Goal: Task Accomplishment & Management: Manage account settings

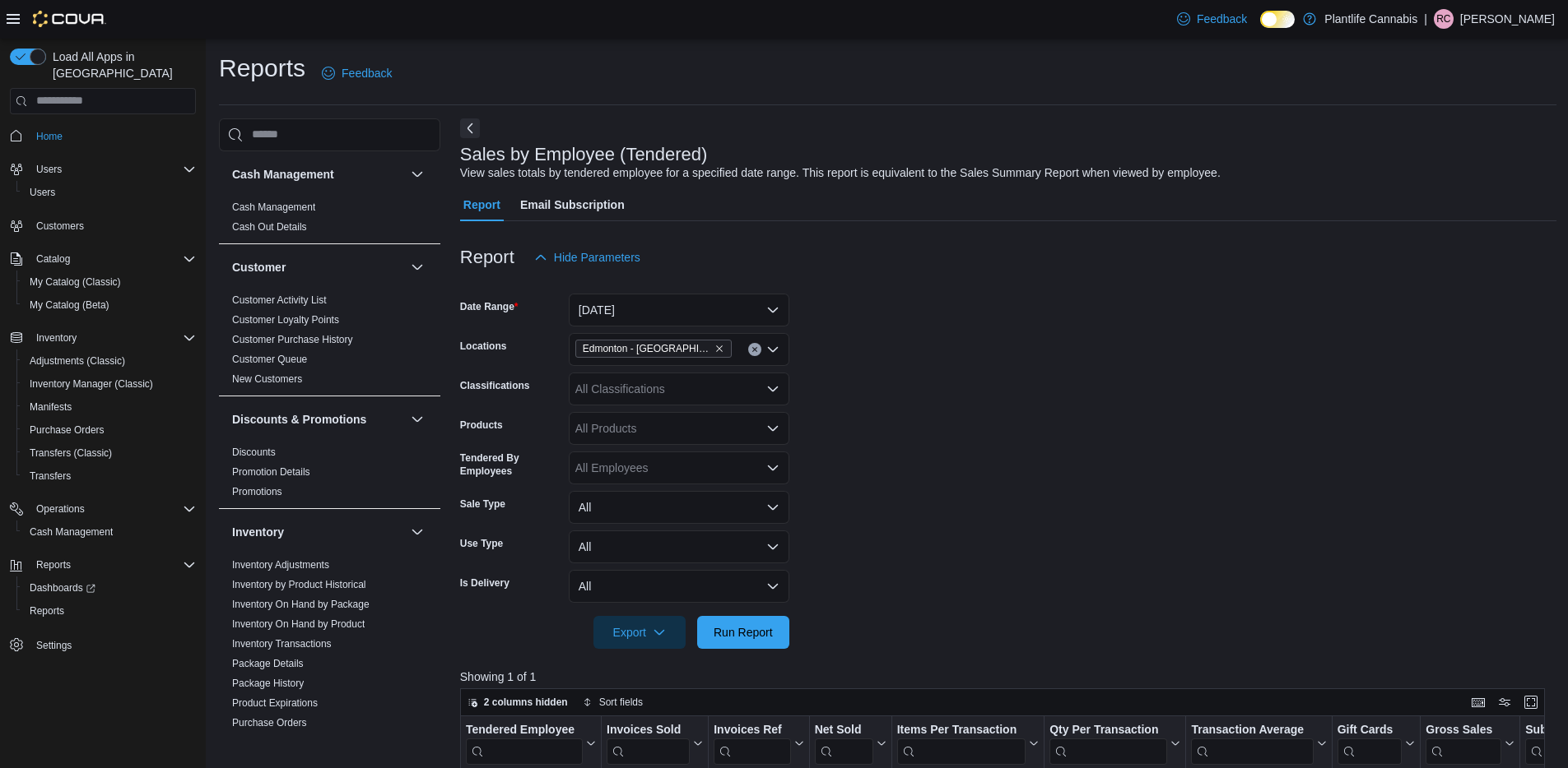
scroll to position [304, 0]
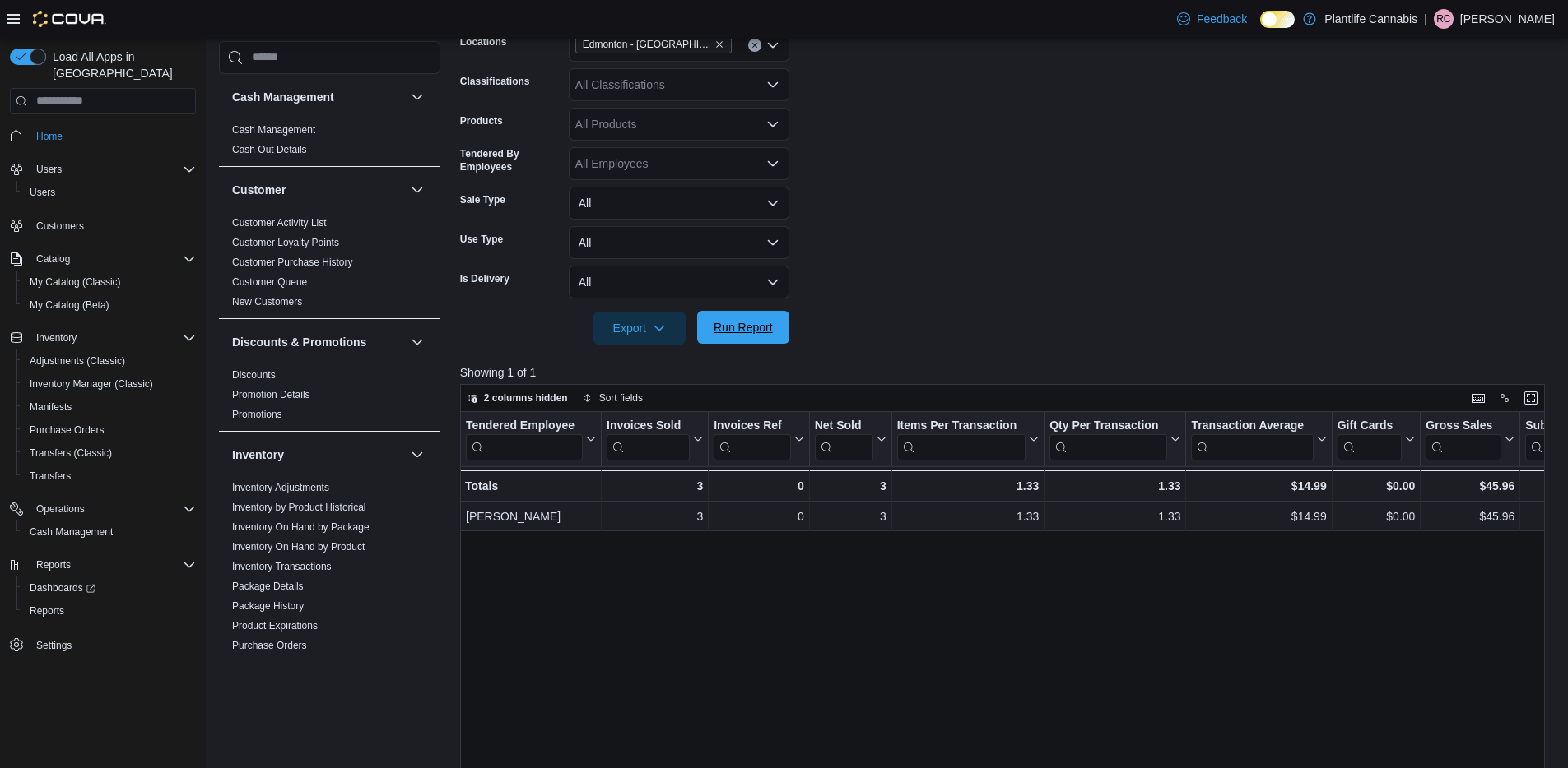
click at [718, 332] on span "Run Report" at bounding box center [743, 327] width 59 height 16
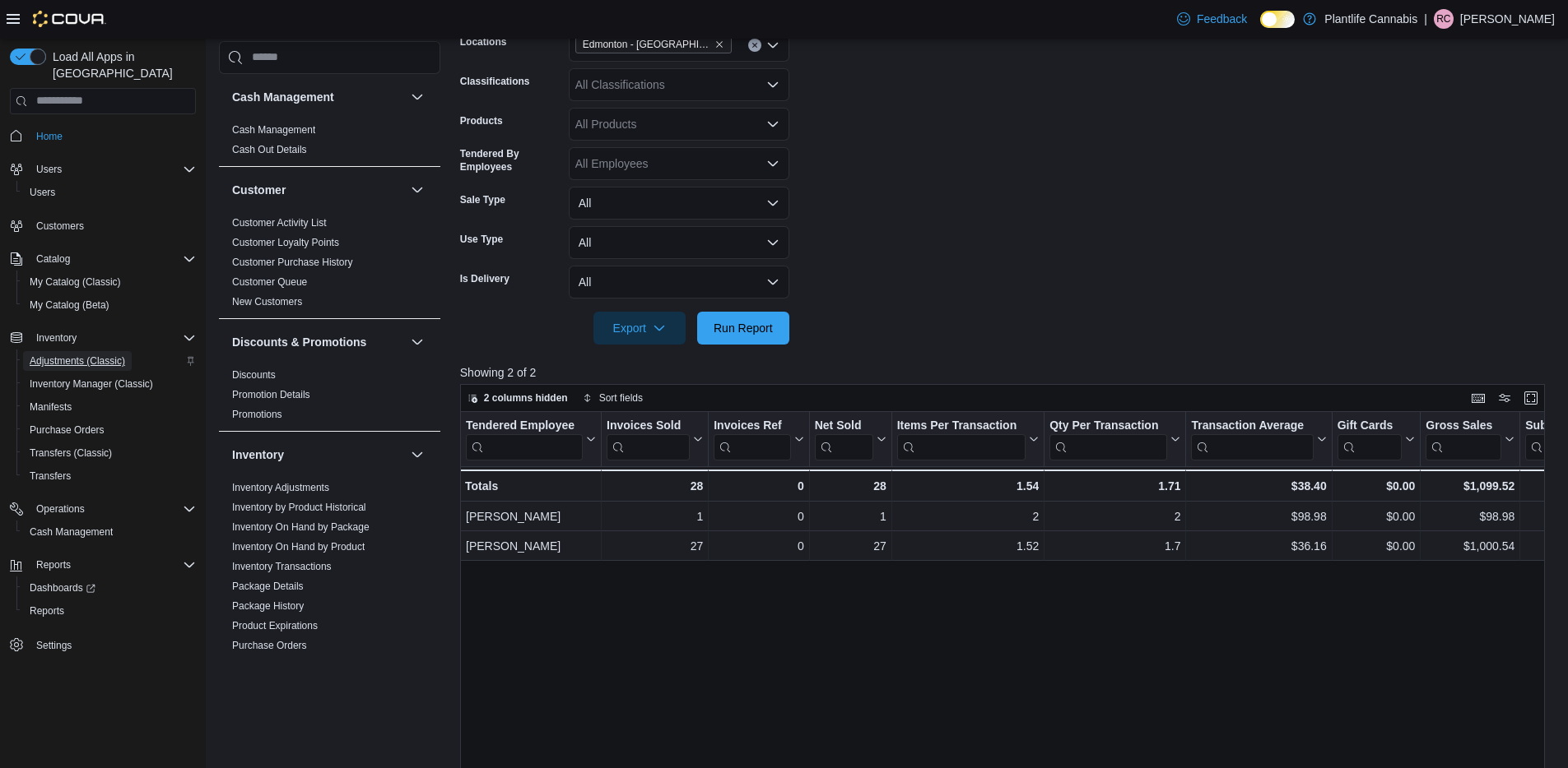
click at [74, 355] on span "Adjustments (Classic)" at bounding box center [77, 361] width 95 height 13
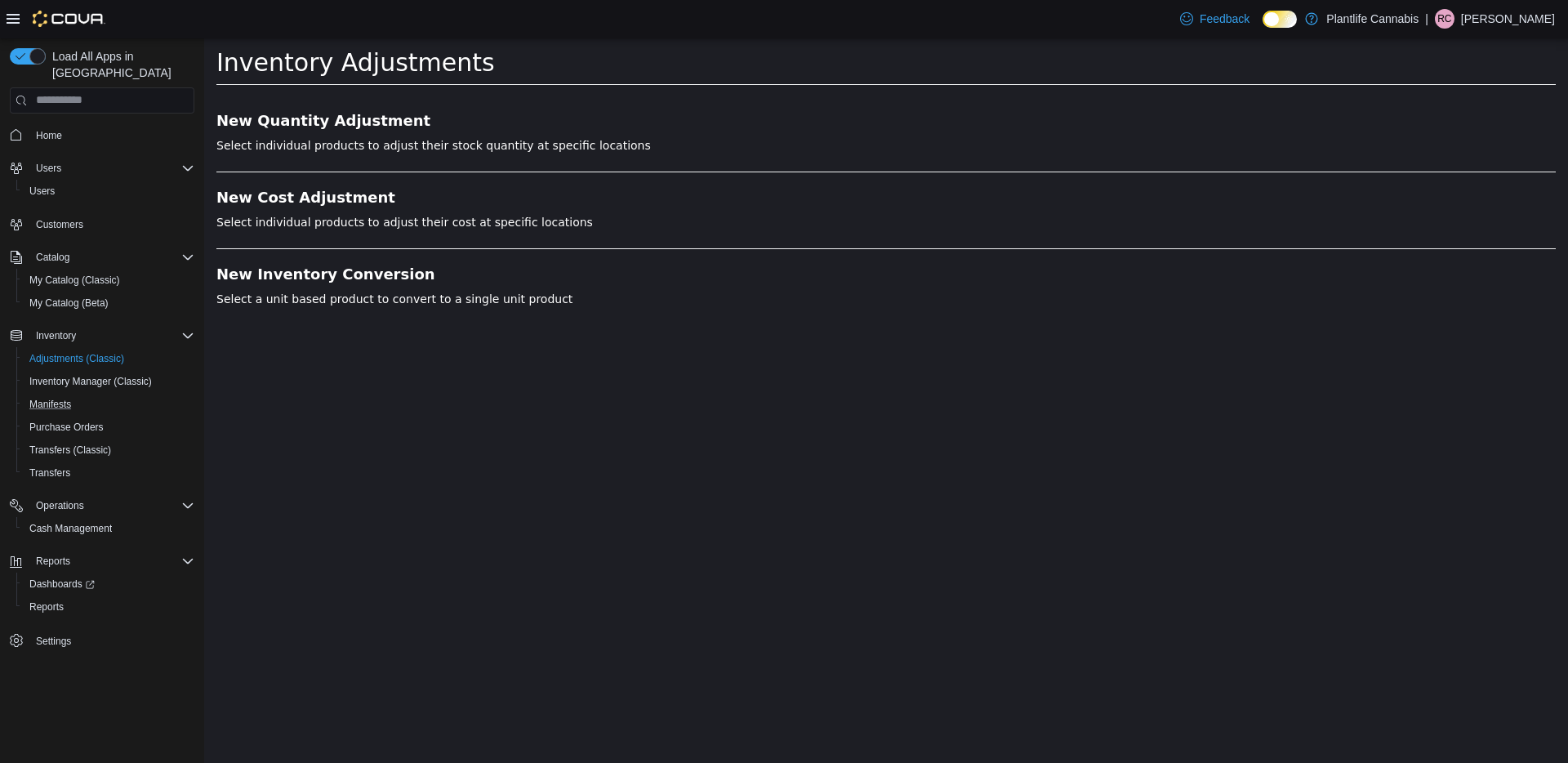
click at [61, 393] on button "Manifests" at bounding box center [108, 404] width 185 height 23
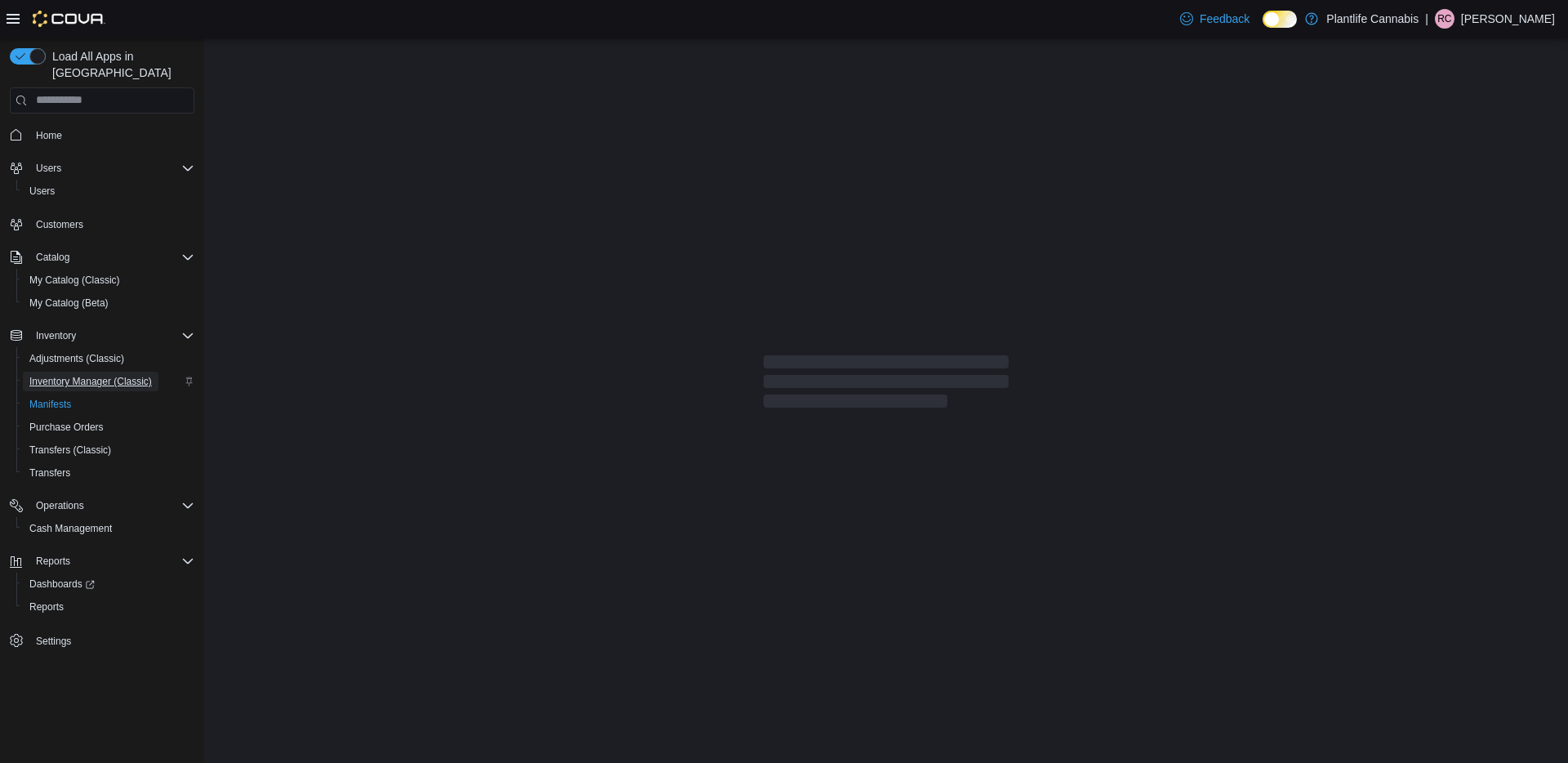
click at [92, 375] on span "Inventory Manager (Classic)" at bounding box center [90, 382] width 123 height 13
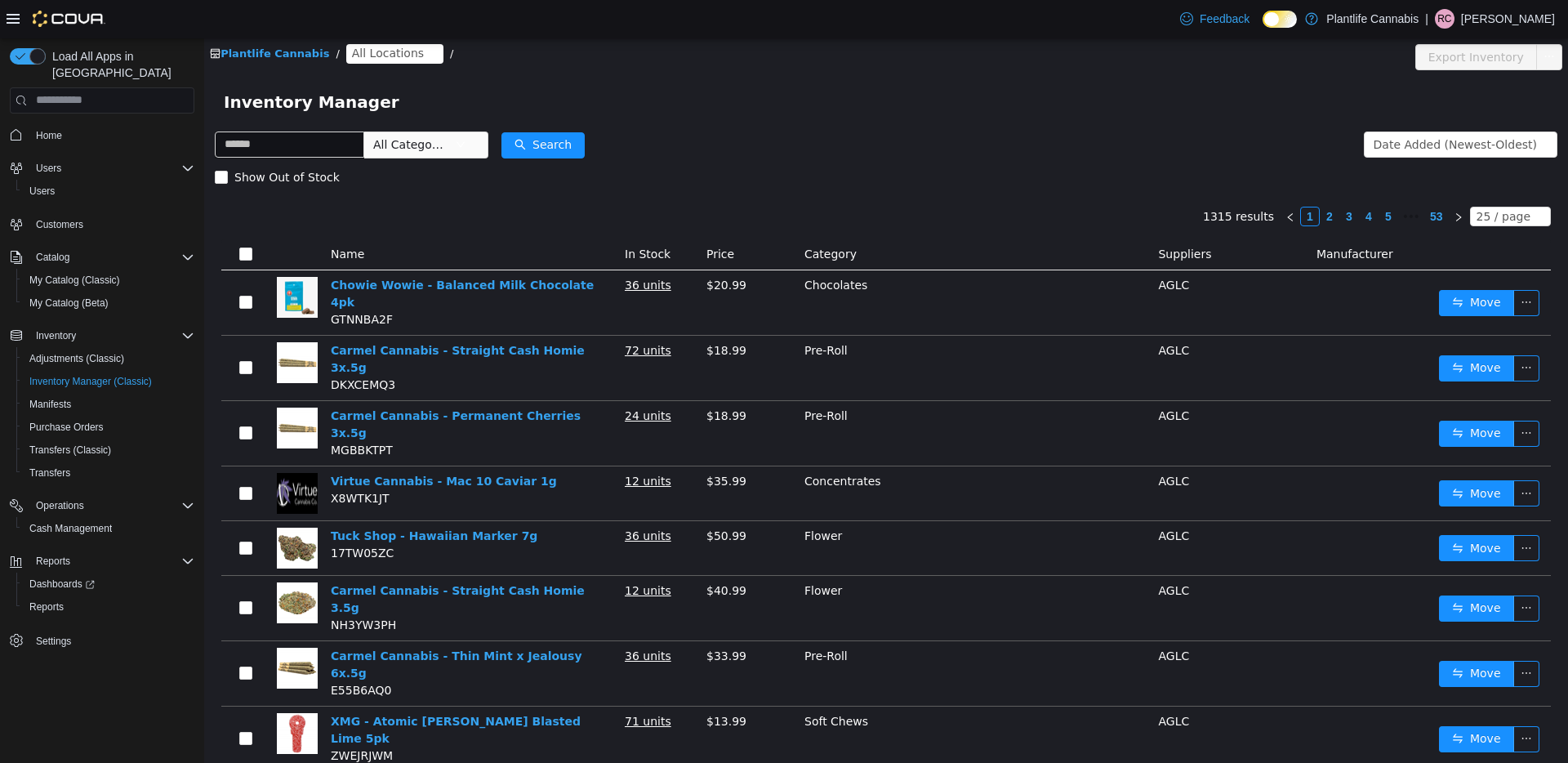
click at [421, 55] on span "All Locations" at bounding box center [394, 52] width 97 height 20
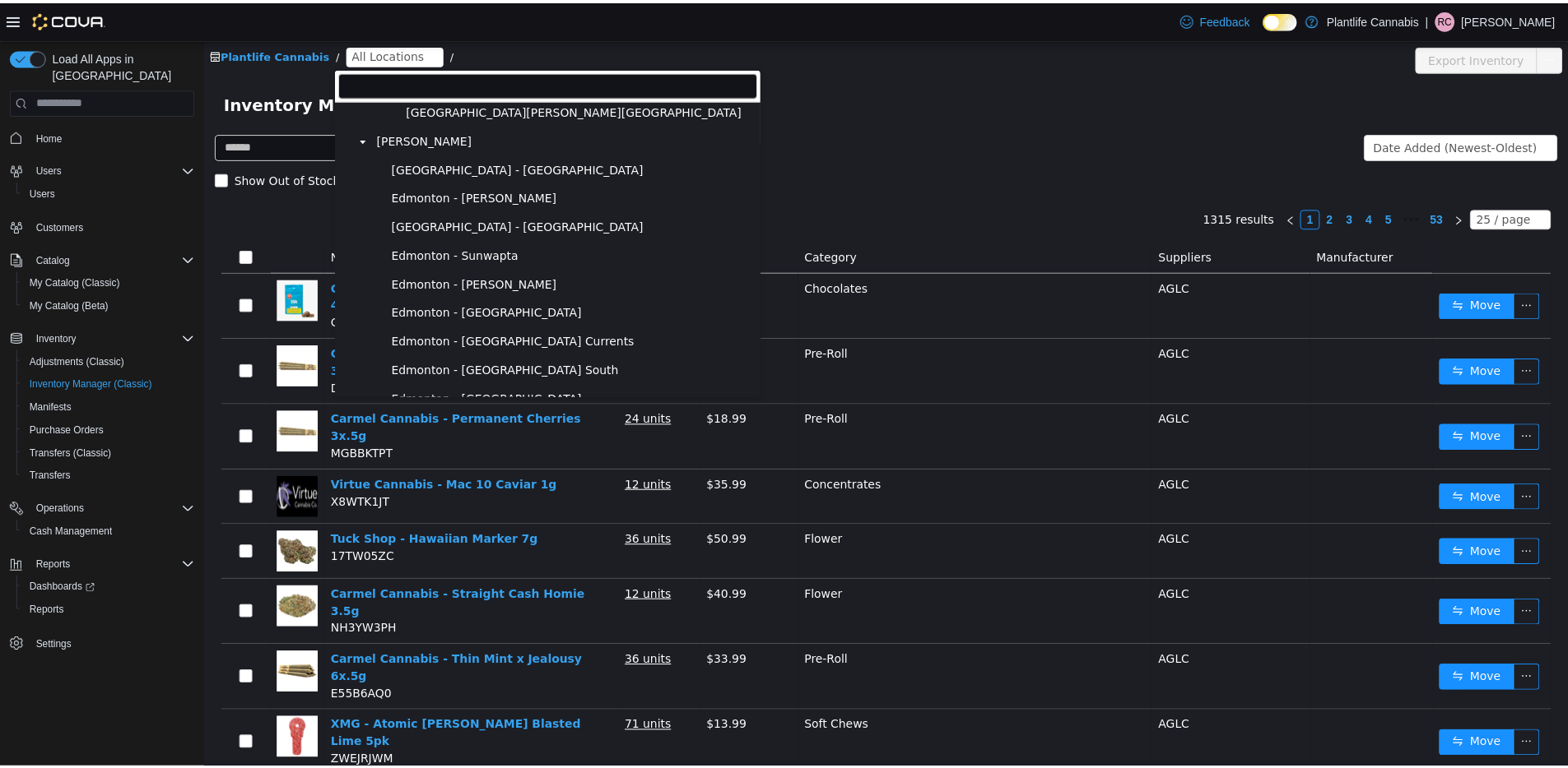
scroll to position [441, 0]
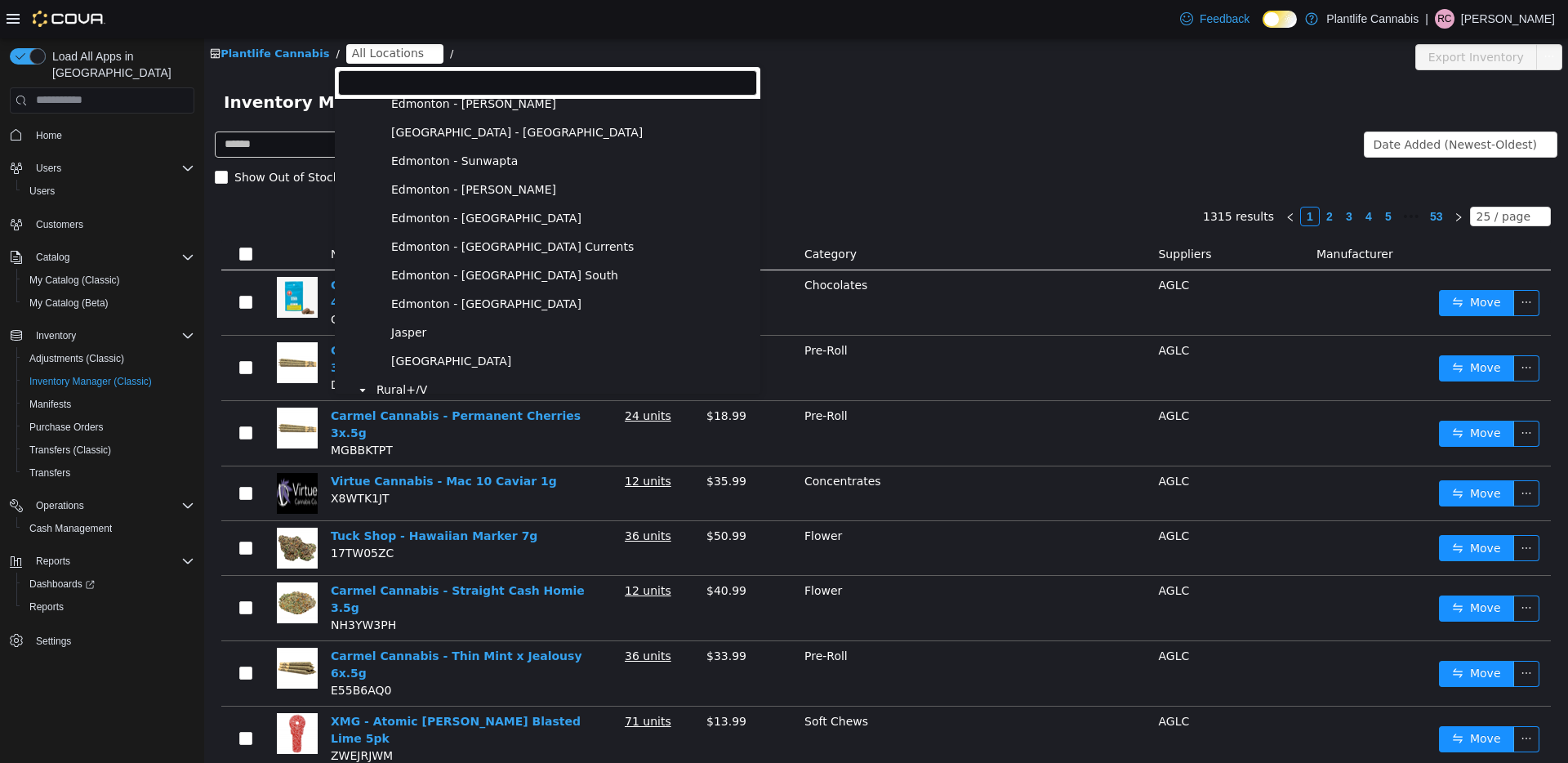
click at [520, 272] on span "Edmonton - [GEOGRAPHIC_DATA] South" at bounding box center [572, 275] width 370 height 22
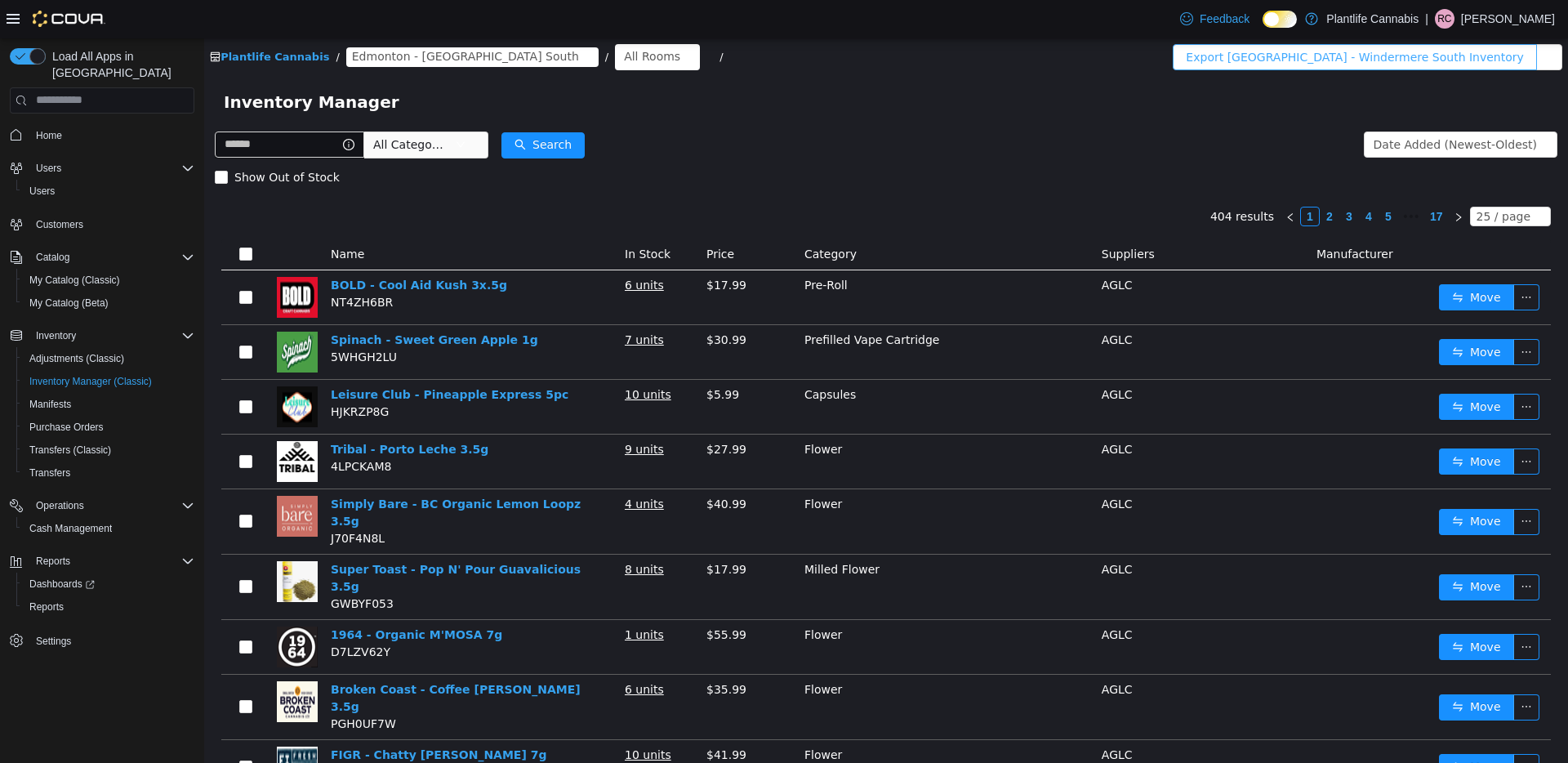
click at [1408, 63] on button "Export [GEOGRAPHIC_DATA] - Windermere South Inventory" at bounding box center [1354, 56] width 363 height 26
click at [85, 421] on span "Purchase Orders" at bounding box center [66, 427] width 75 height 13
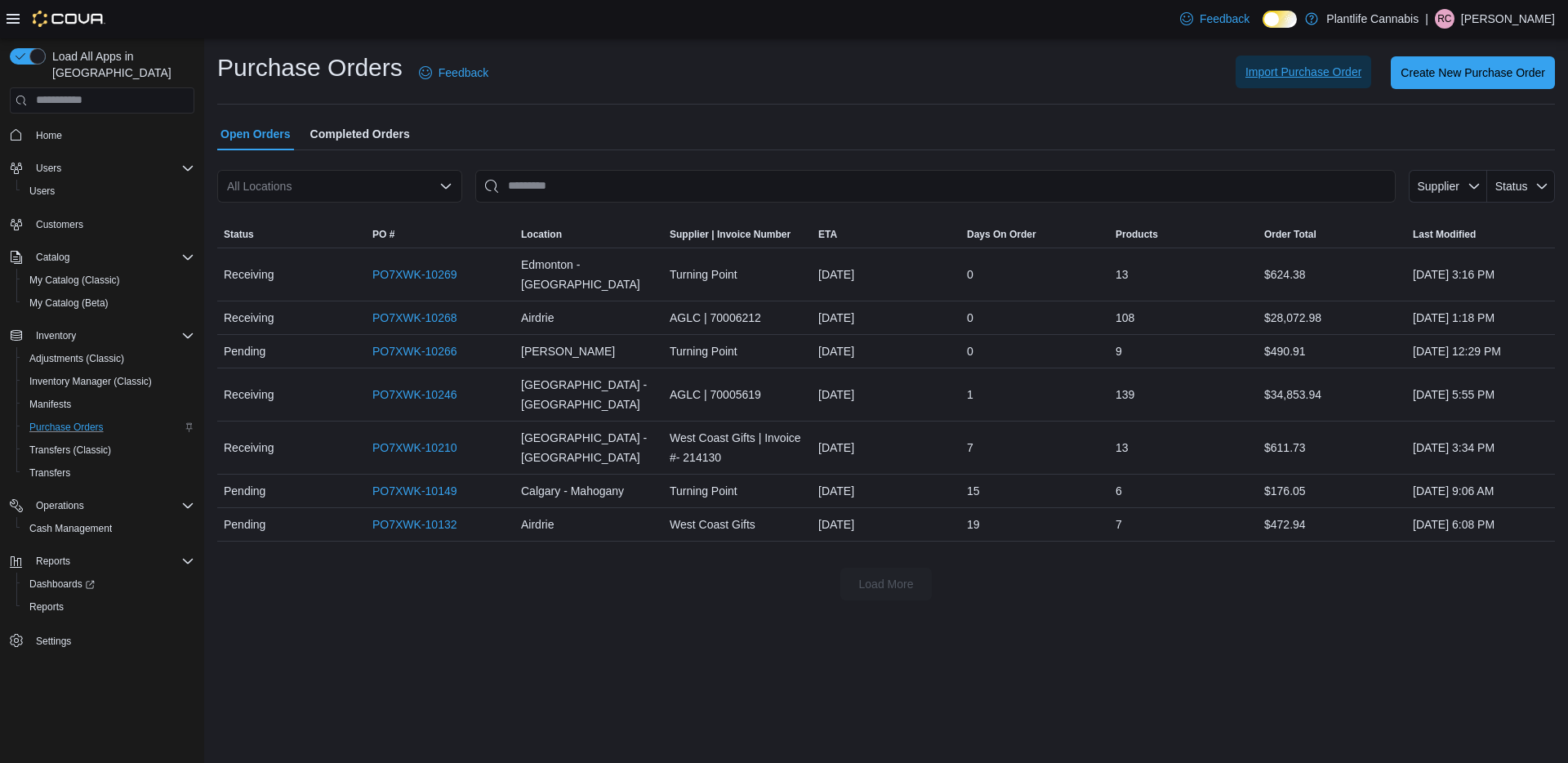
click at [1316, 70] on span "Import Purchase Order" at bounding box center [1303, 71] width 116 height 16
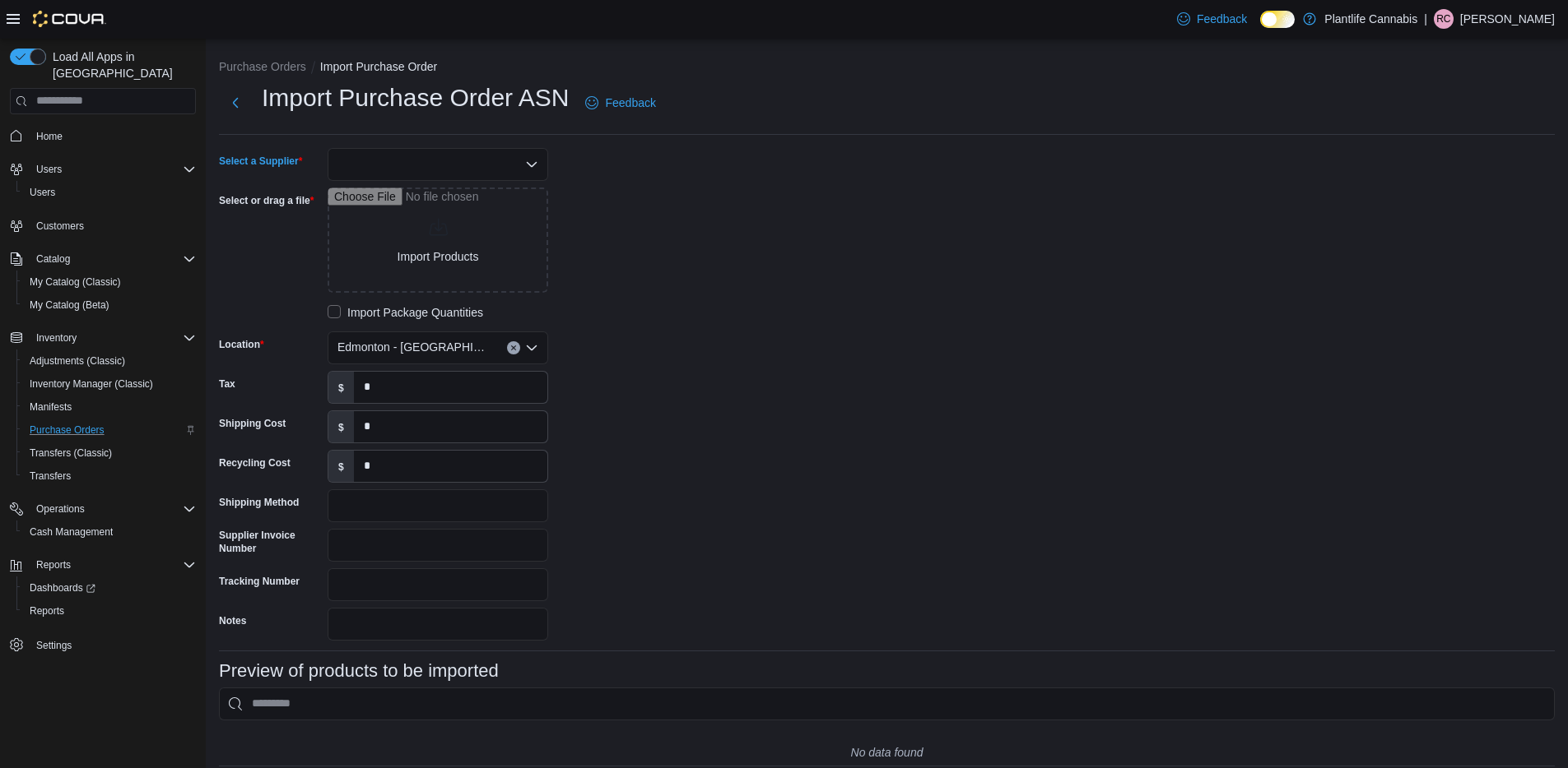
click at [479, 163] on div at bounding box center [438, 164] width 221 height 33
click at [632, 197] on div "Select a Supplier Combo box. Selected. Combo box input. Type some text or, to d…" at bounding box center [466, 394] width 494 height 493
click at [462, 172] on div at bounding box center [438, 164] width 221 height 33
click at [560, 226] on div "Select a Supplier Combo box. Selected. Combo box input. Type some text or, to d…" at bounding box center [466, 394] width 494 height 493
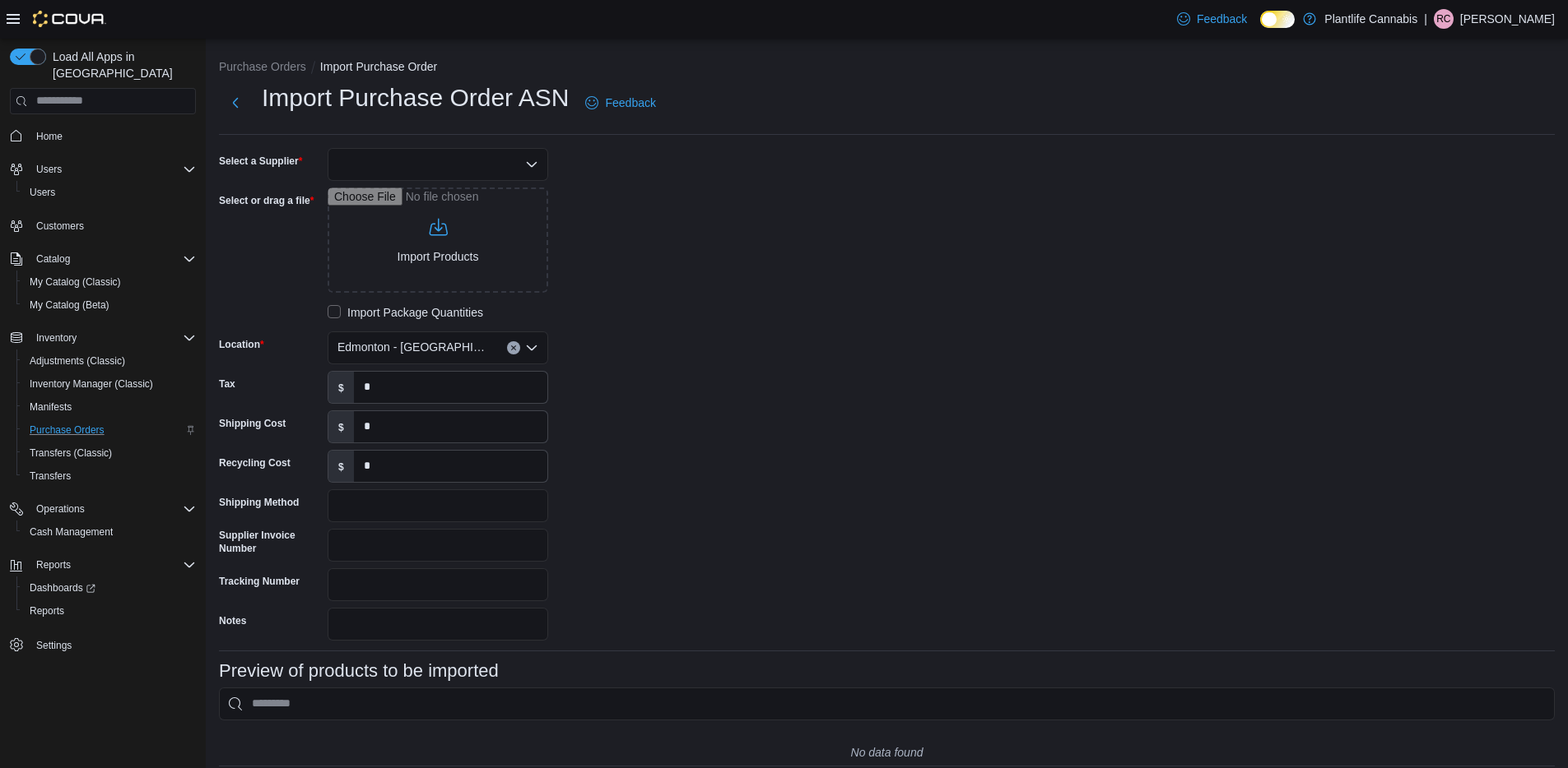
click at [472, 172] on div at bounding box center [438, 164] width 221 height 33
click at [456, 213] on span "AGLC" at bounding box center [447, 216] width 181 height 16
click at [455, 223] on input "Select or drag a file" at bounding box center [438, 240] width 221 height 106
type input "**********"
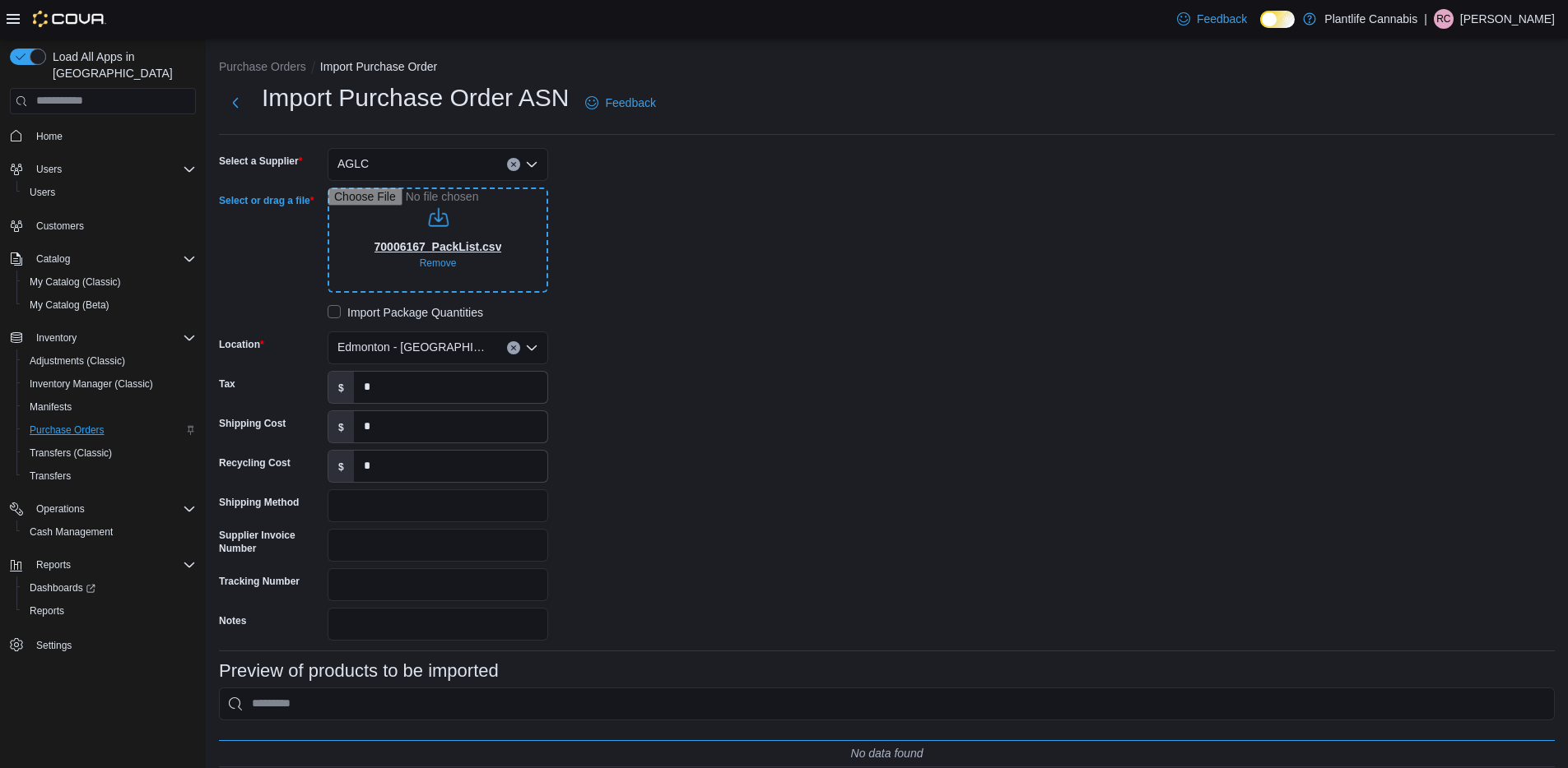
type input "**********"
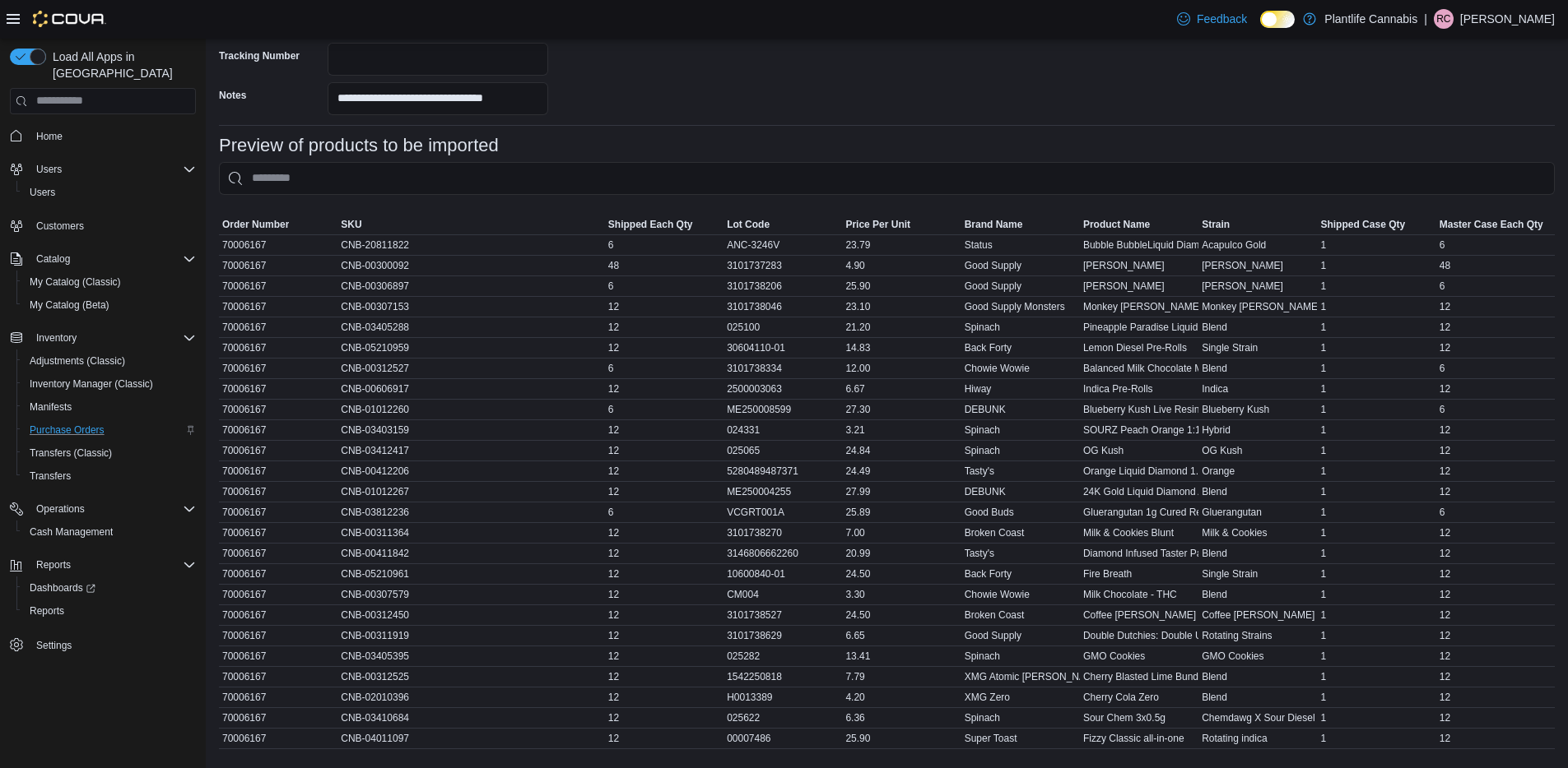
scroll to position [613, 0]
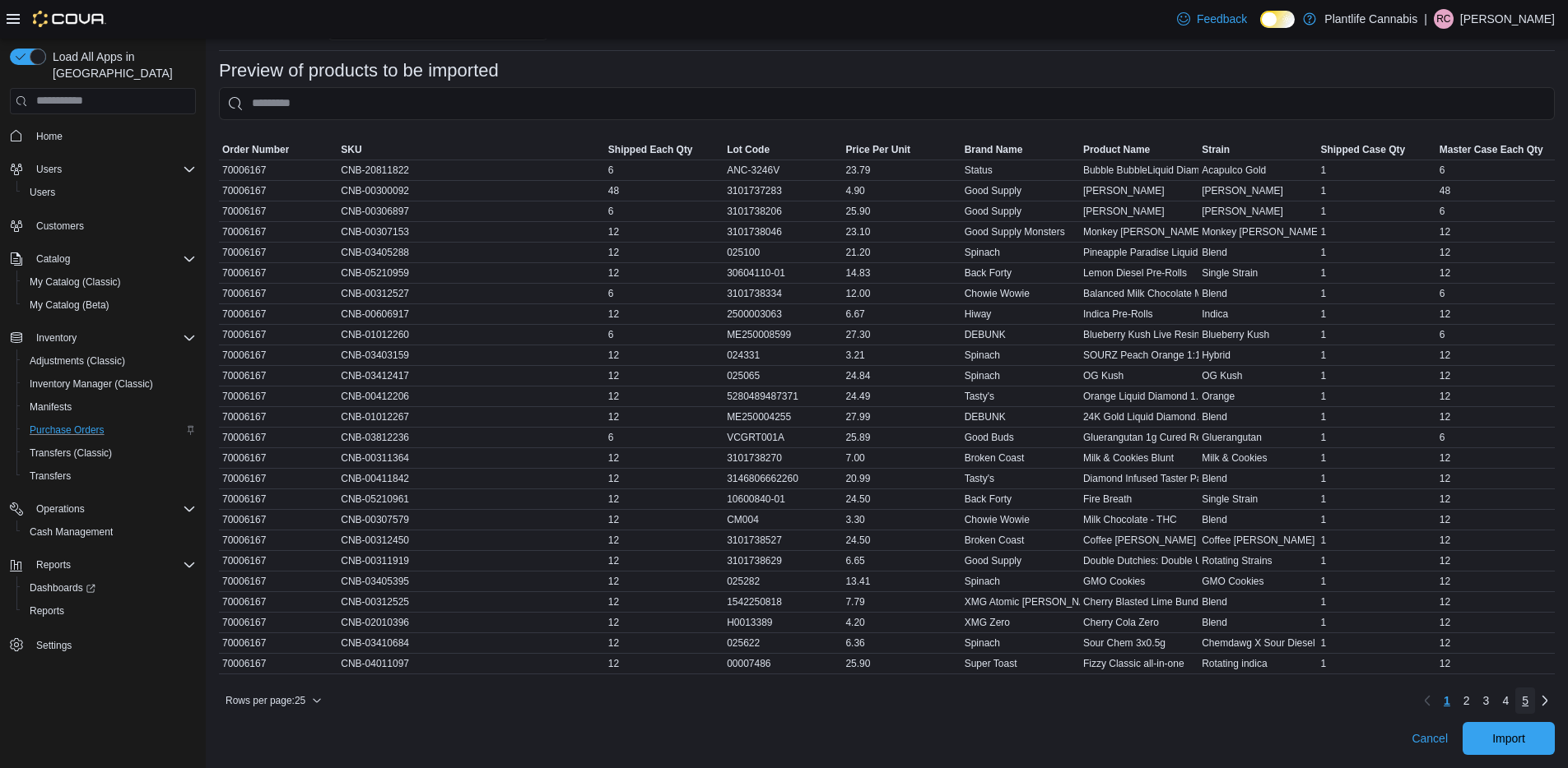
click at [1535, 705] on link "5" at bounding box center [1525, 701] width 20 height 26
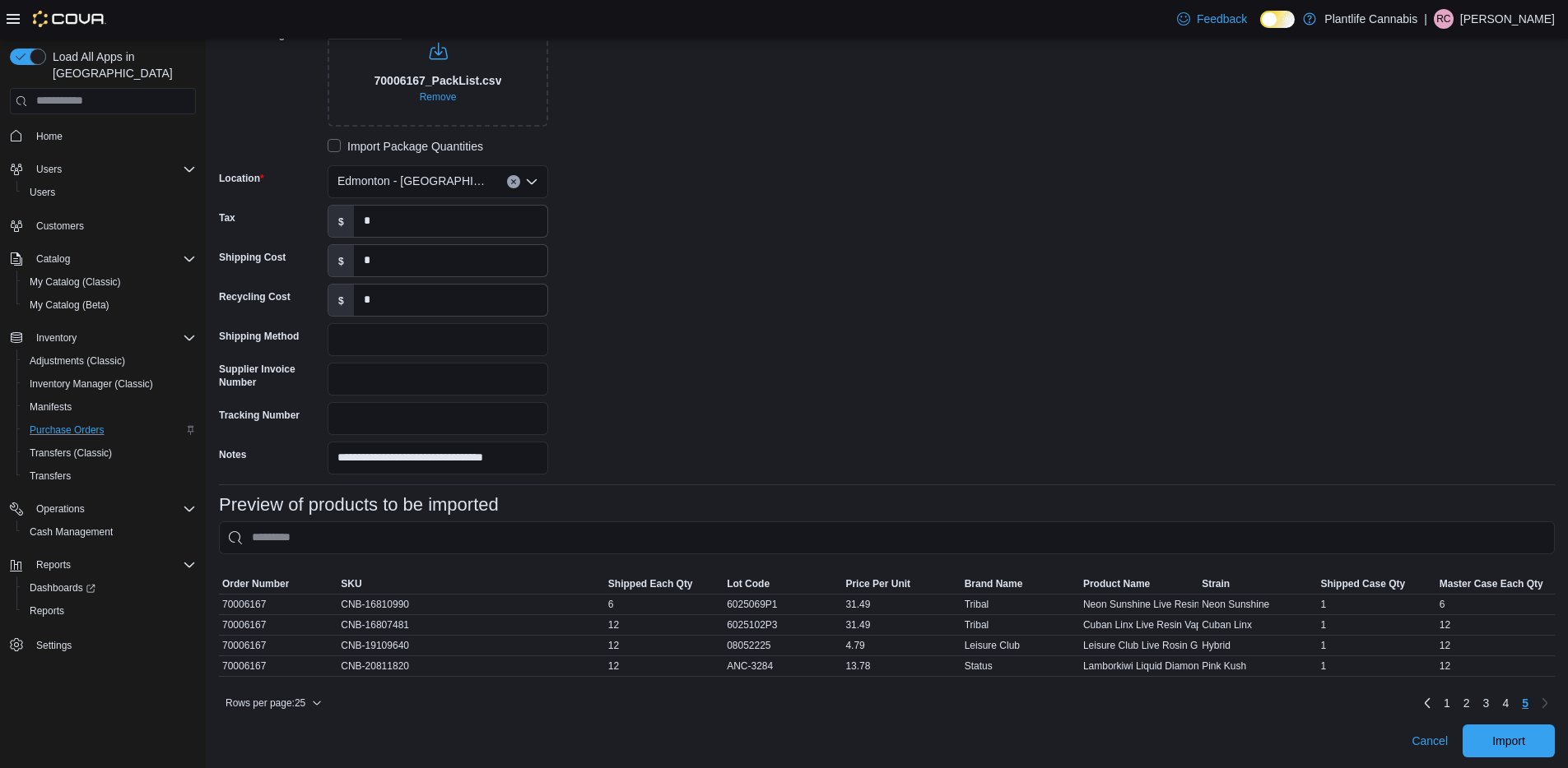
scroll to position [181, 0]
click at [1450, 695] on span "1" at bounding box center [1447, 701] width 7 height 16
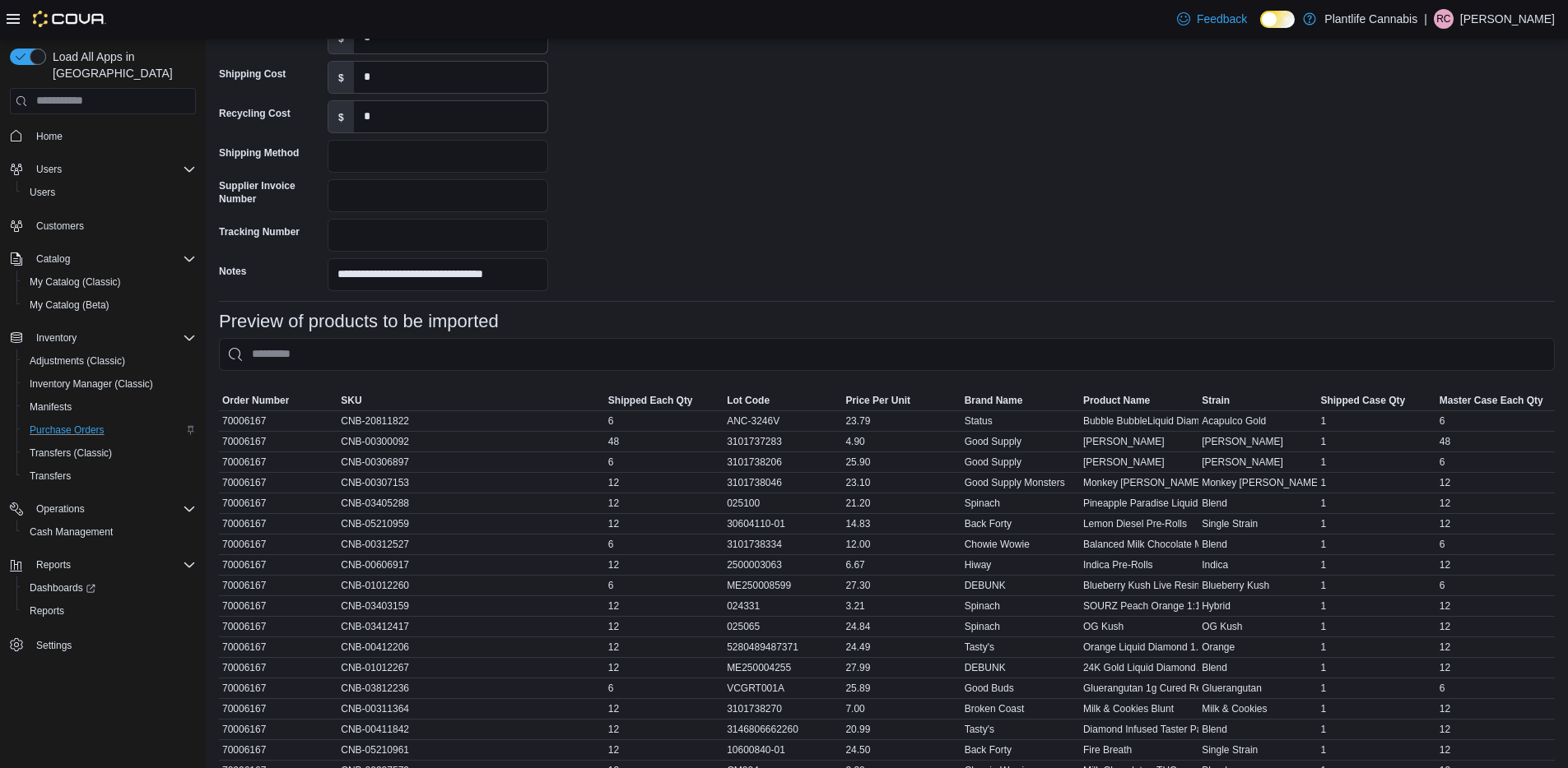
scroll to position [613, 0]
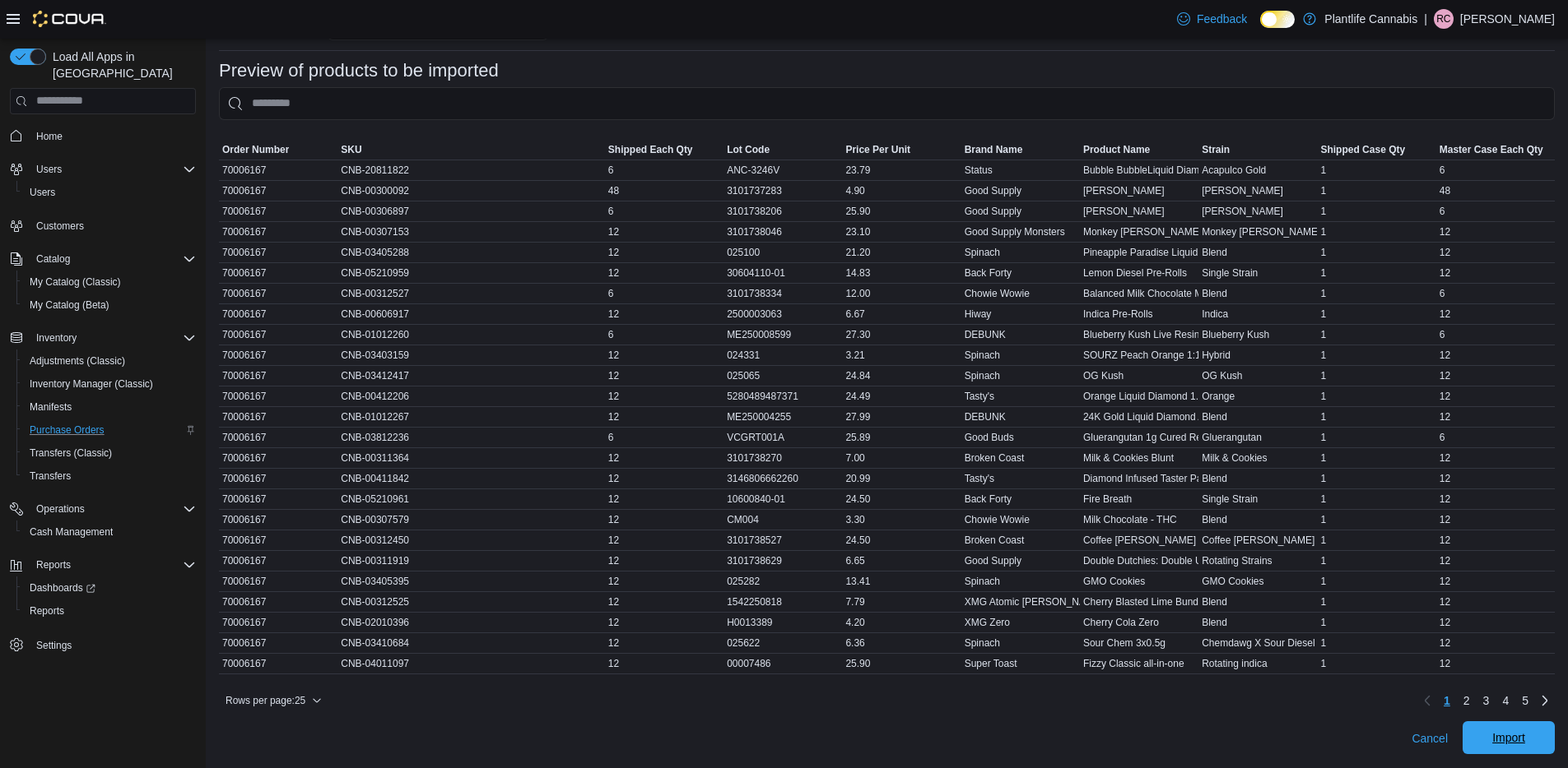
click at [1499, 740] on span "Import" at bounding box center [1508, 738] width 73 height 33
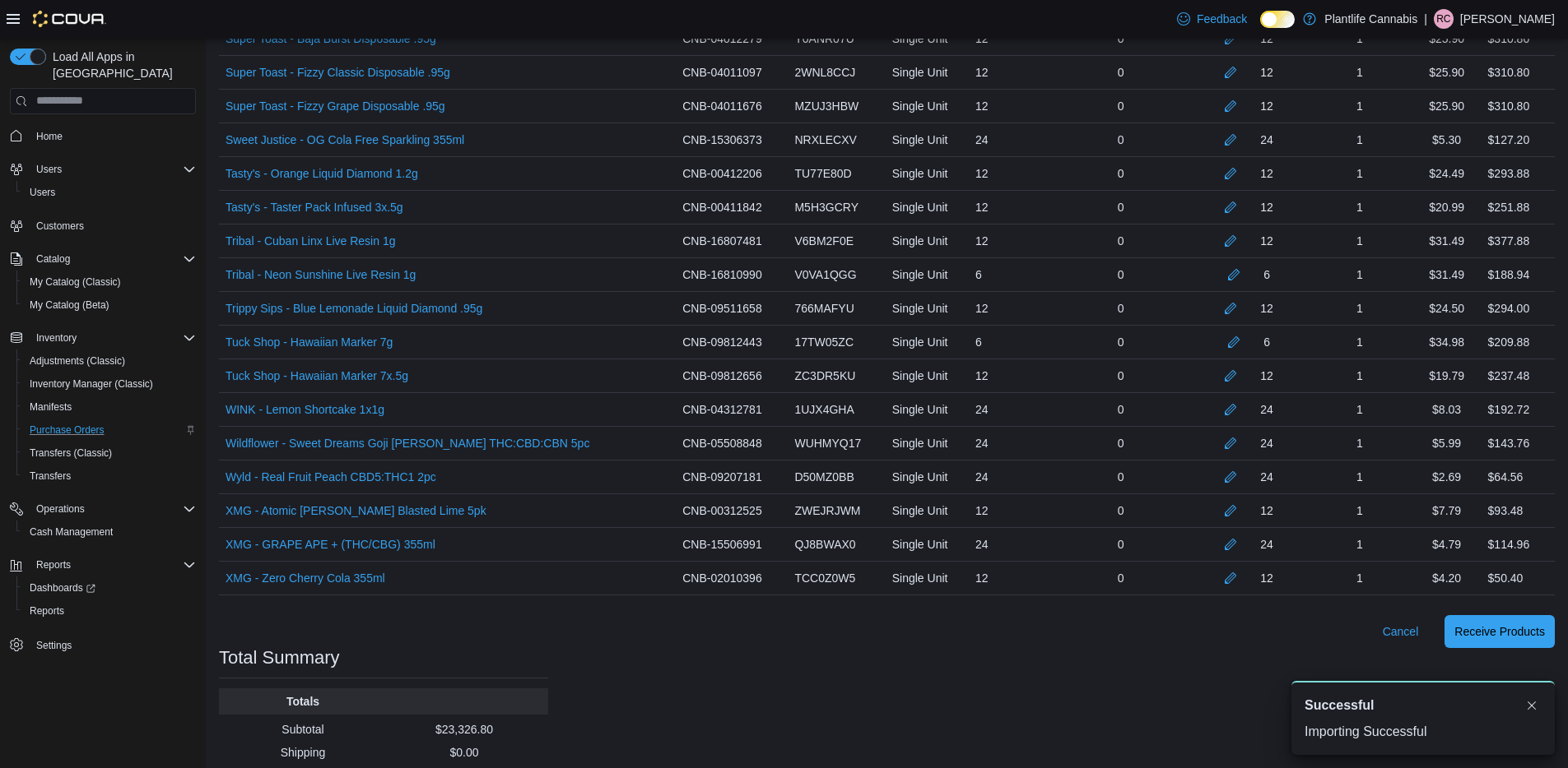
scroll to position [3526, 0]
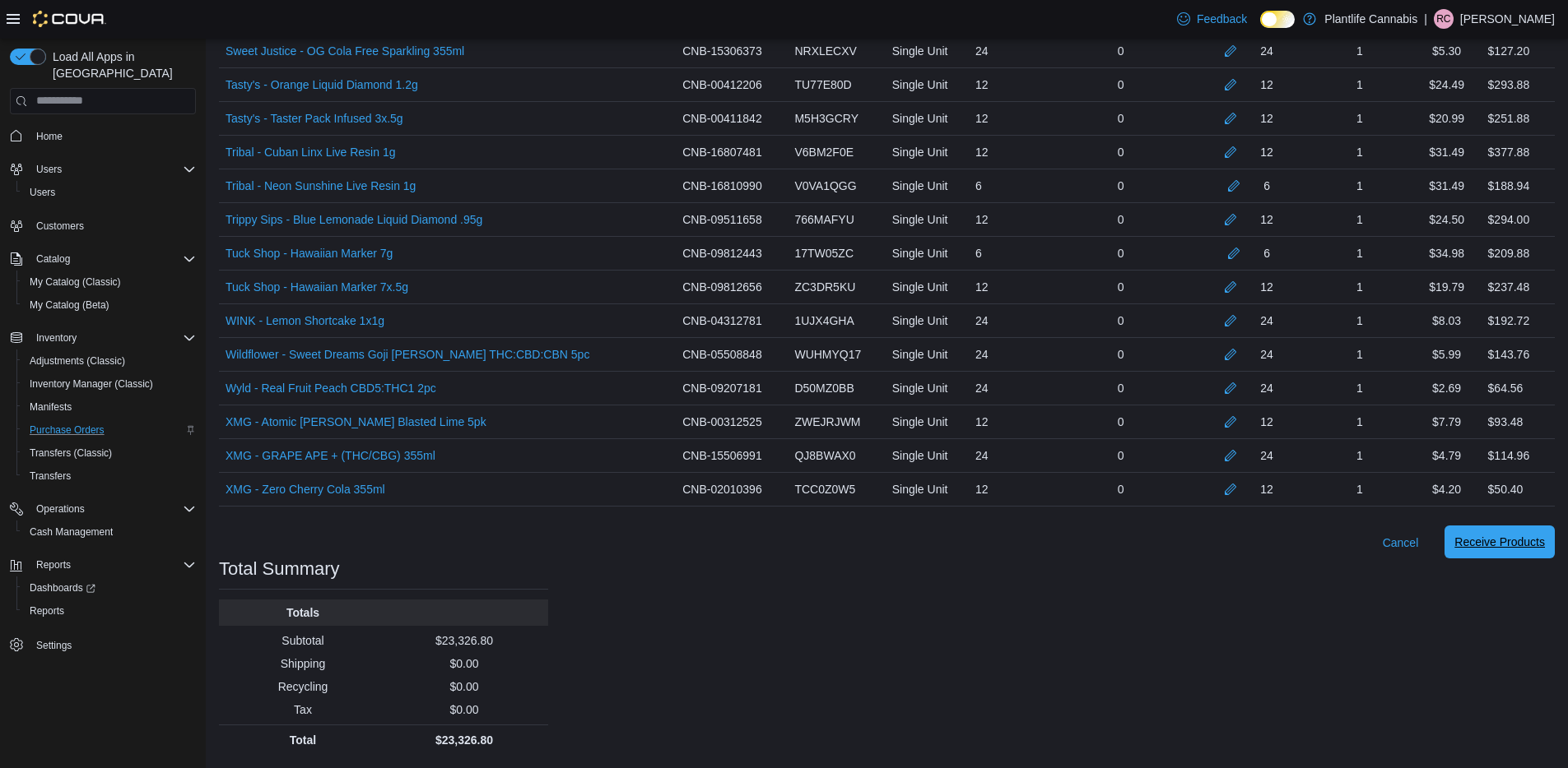
click at [1513, 545] on span "Receive Products" at bounding box center [1499, 541] width 91 height 16
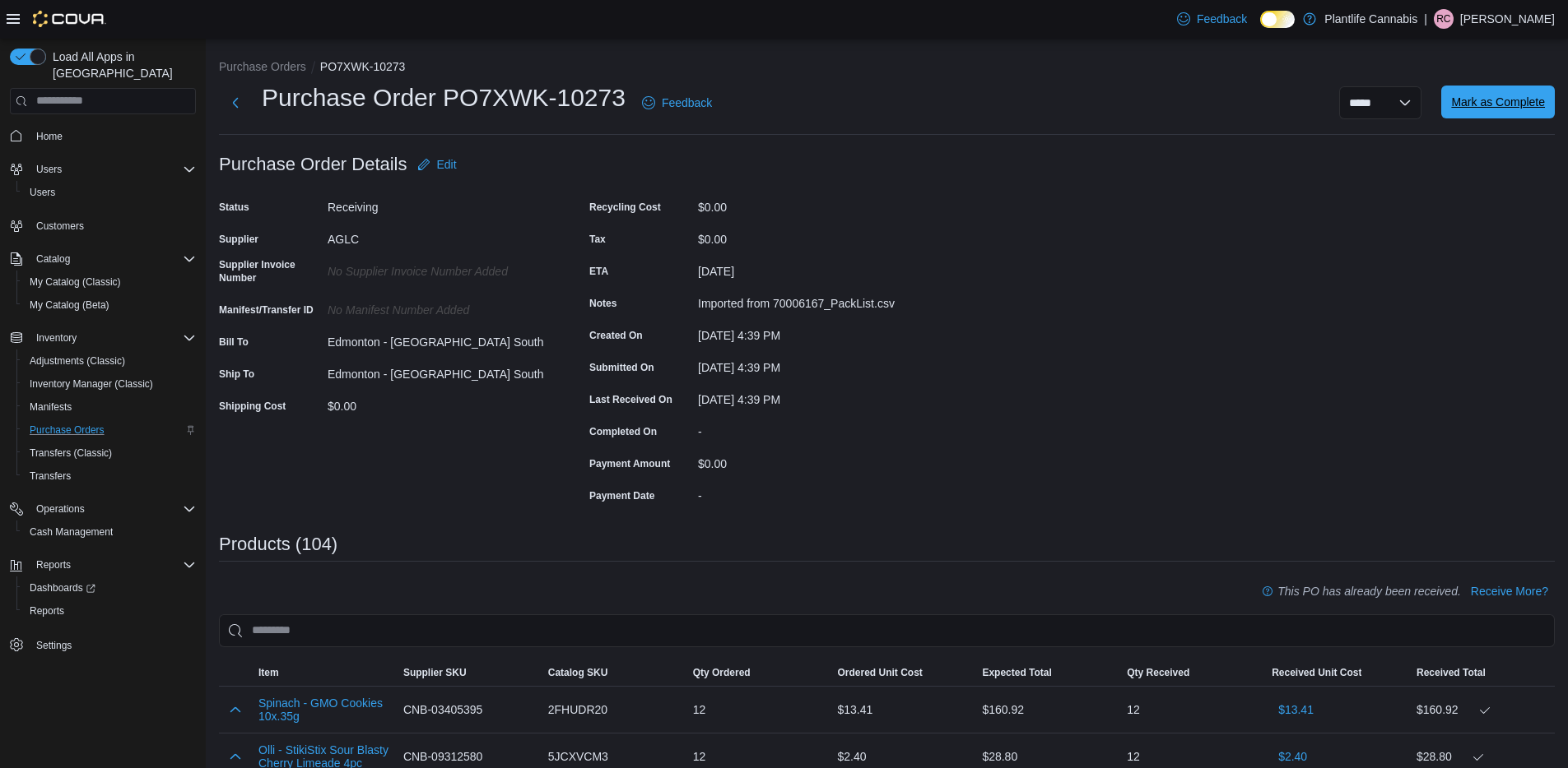
click at [1511, 101] on span "Mark as Complete" at bounding box center [1498, 101] width 93 height 16
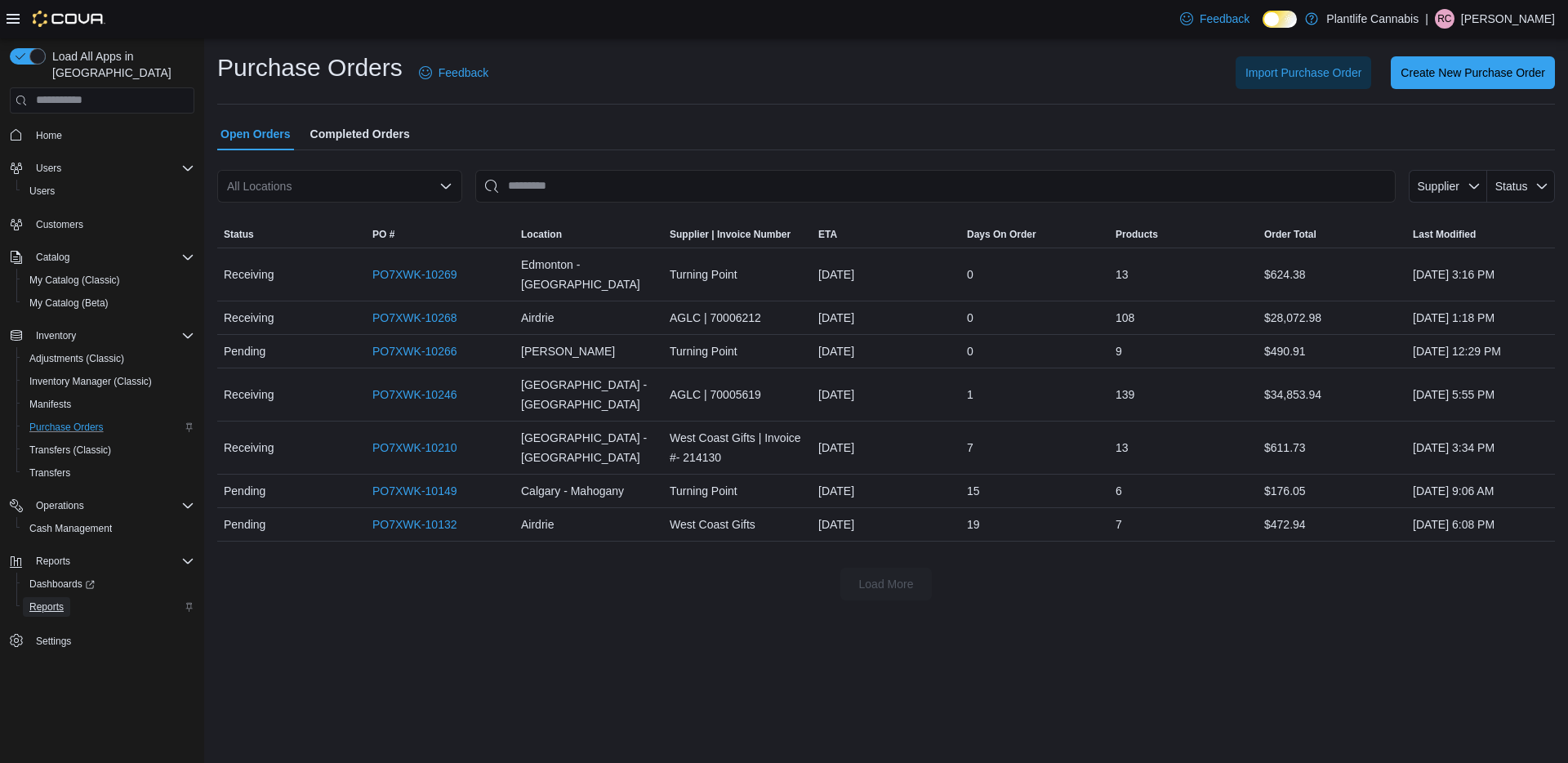
click at [43, 601] on span "Reports" at bounding box center [46, 607] width 34 height 13
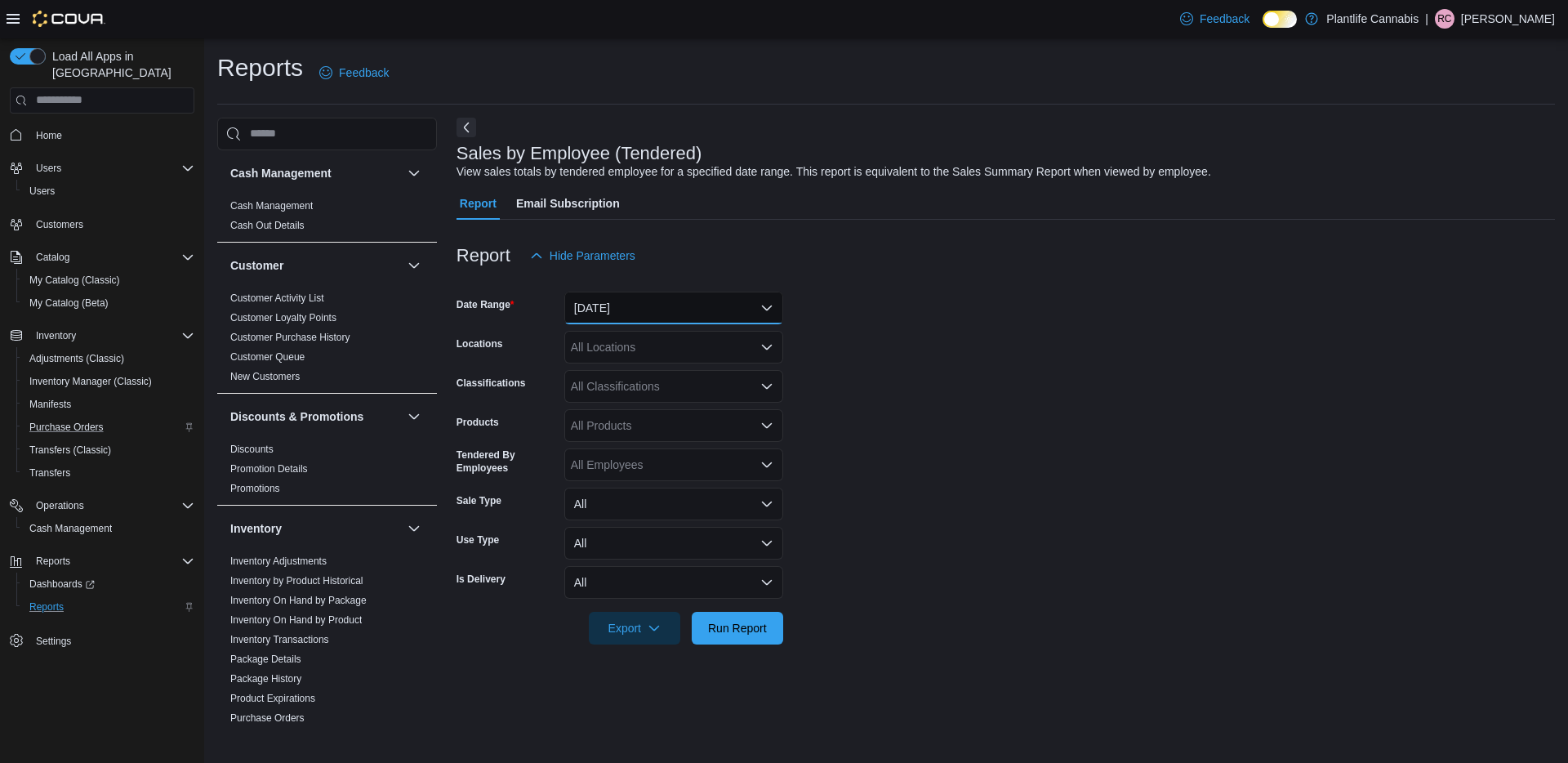
click at [747, 302] on button "[DATE]" at bounding box center [673, 308] width 219 height 33
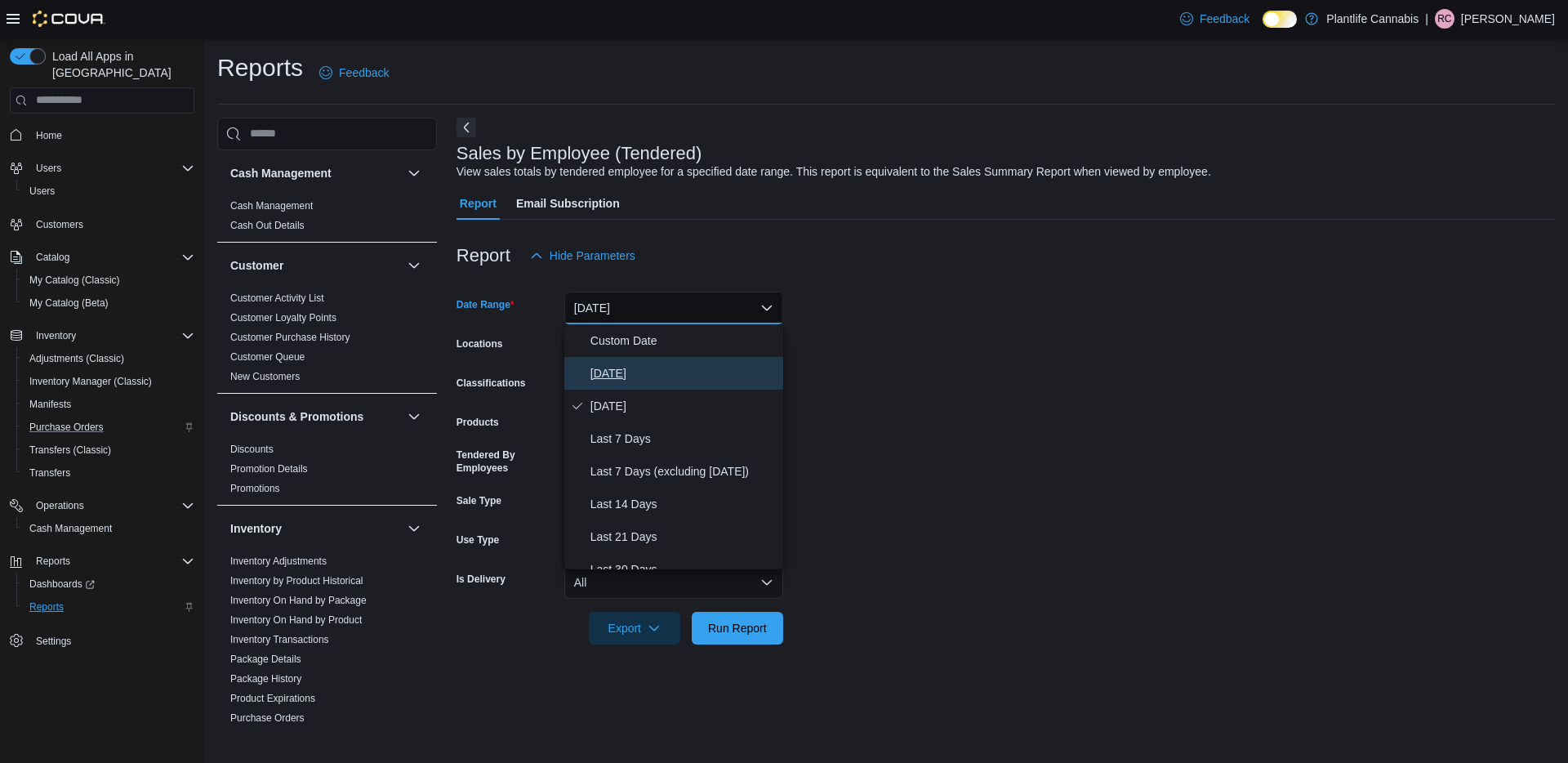
click at [649, 368] on span "[DATE]" at bounding box center [684, 373] width 186 height 20
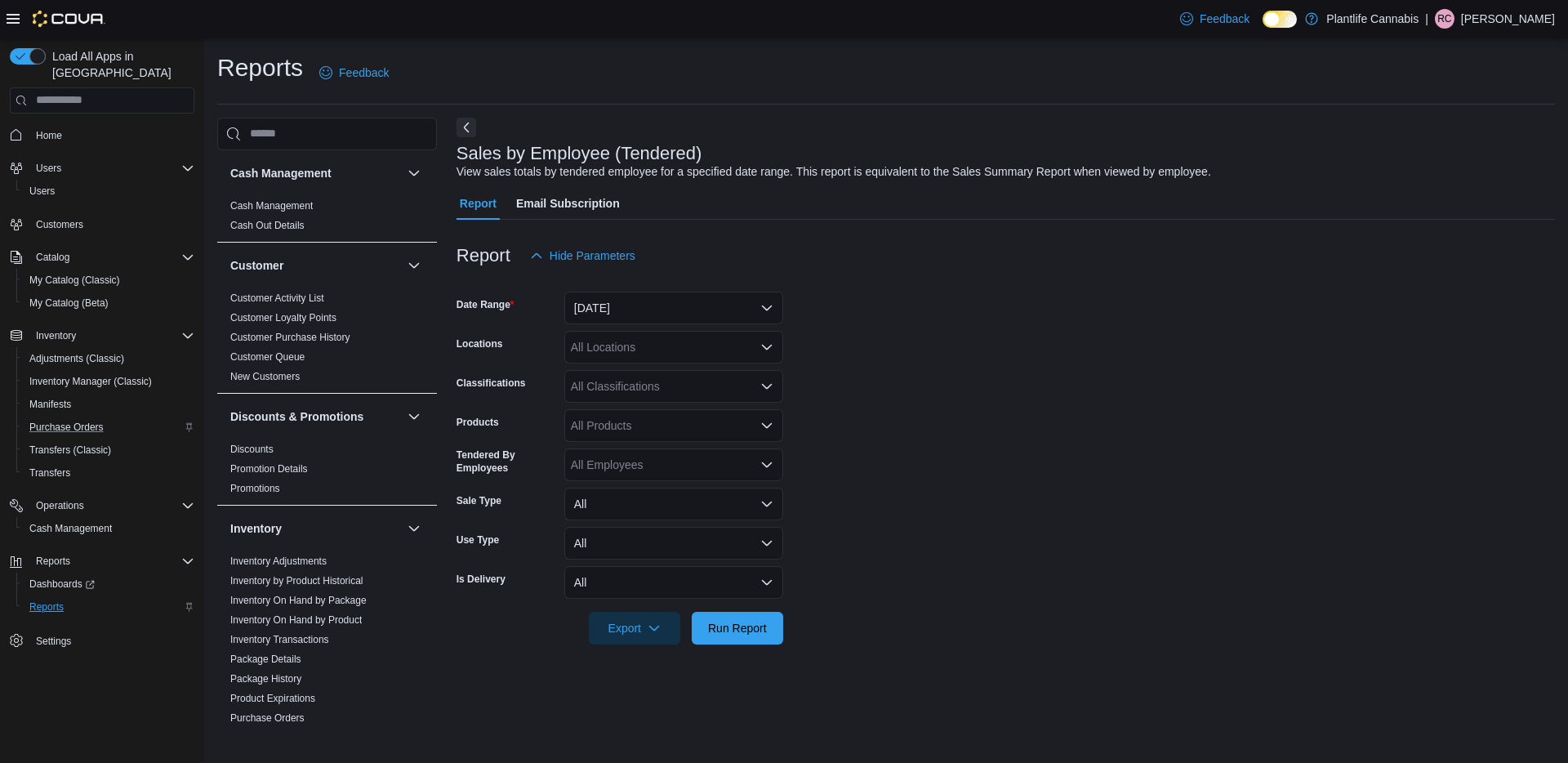
click at [670, 345] on div "All Locations" at bounding box center [673, 347] width 219 height 33
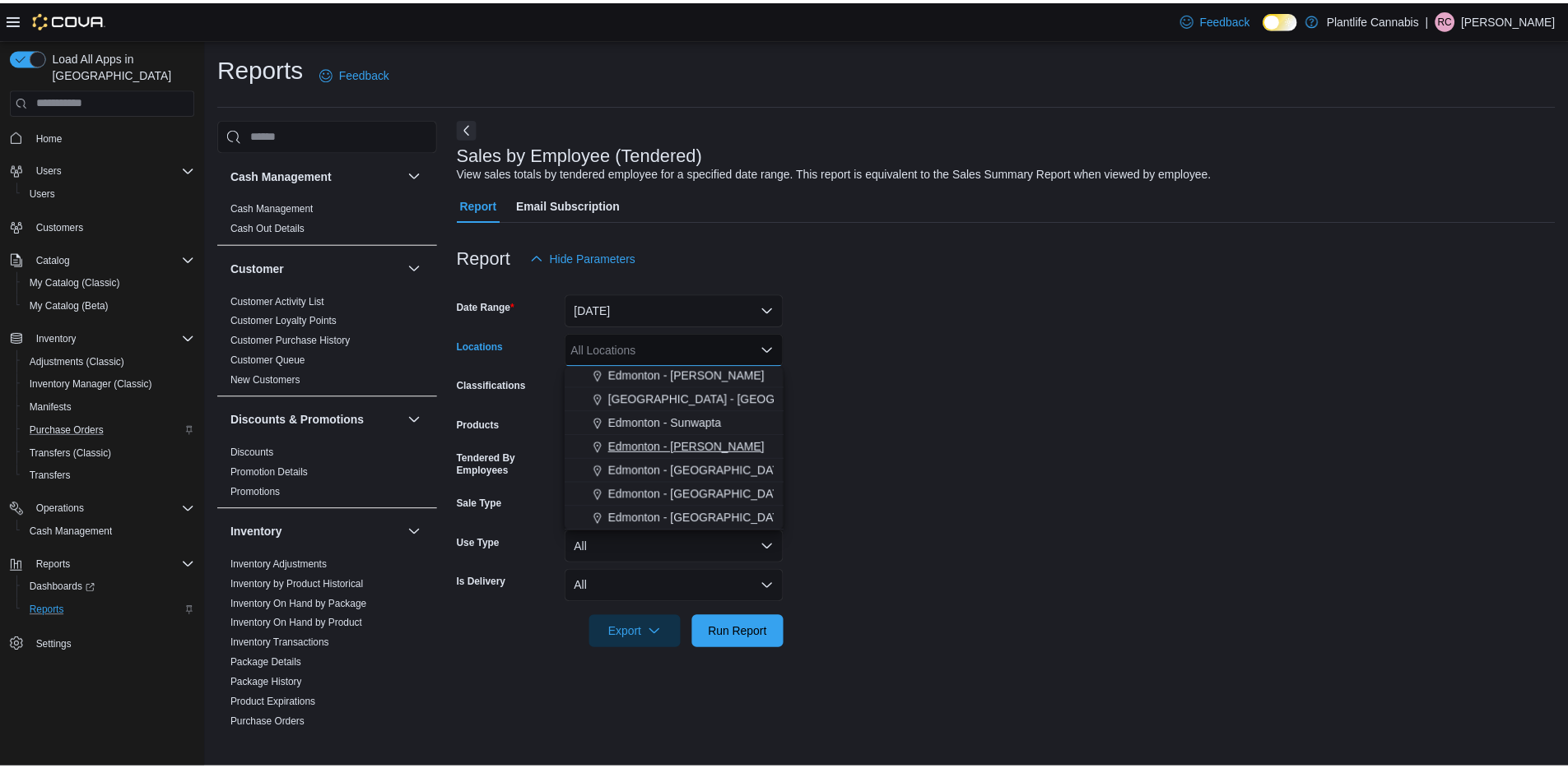
scroll to position [362, 0]
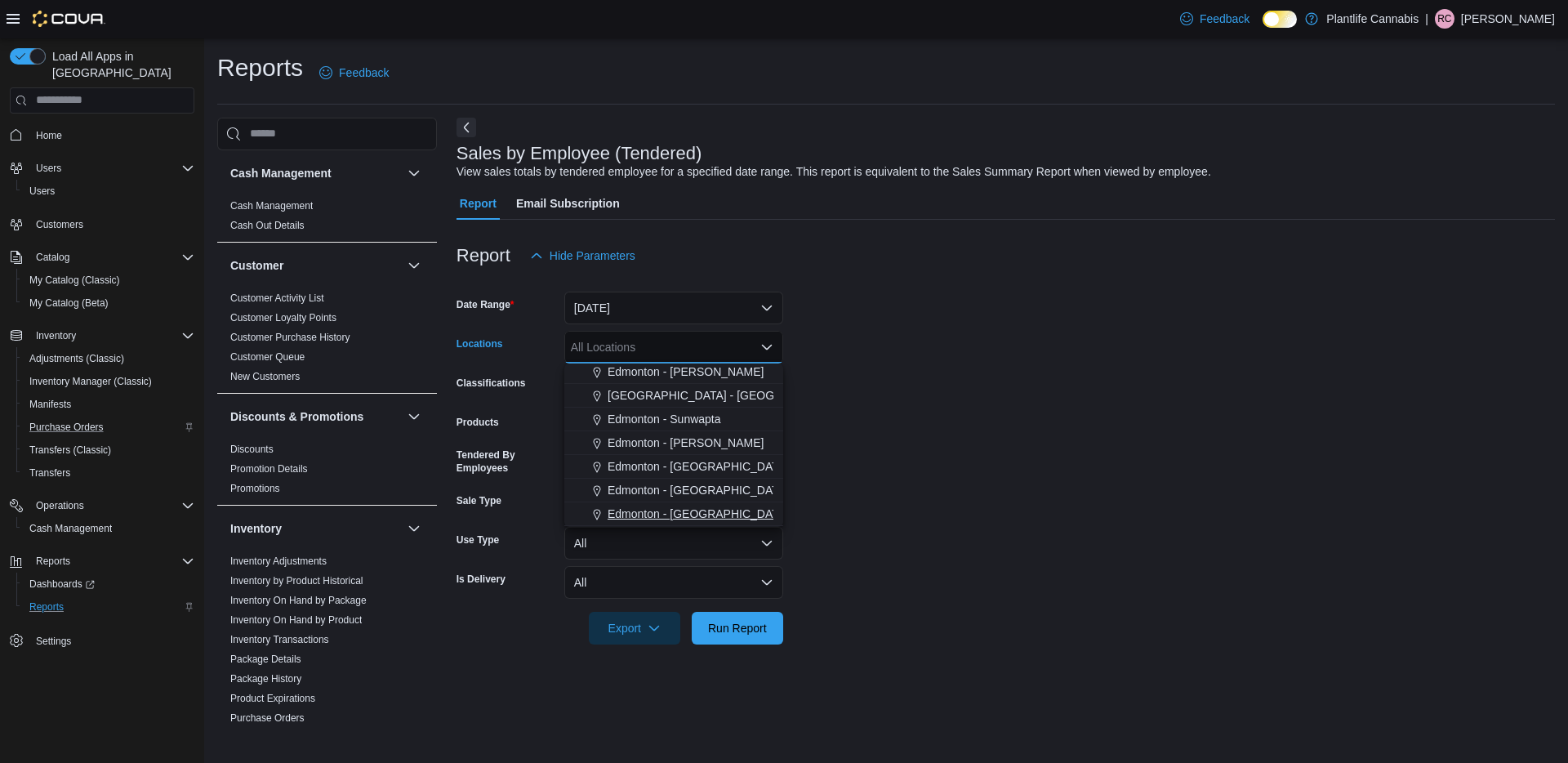
click at [704, 513] on span "Edmonton - [GEOGRAPHIC_DATA] South" at bounding box center [714, 514] width 214 height 16
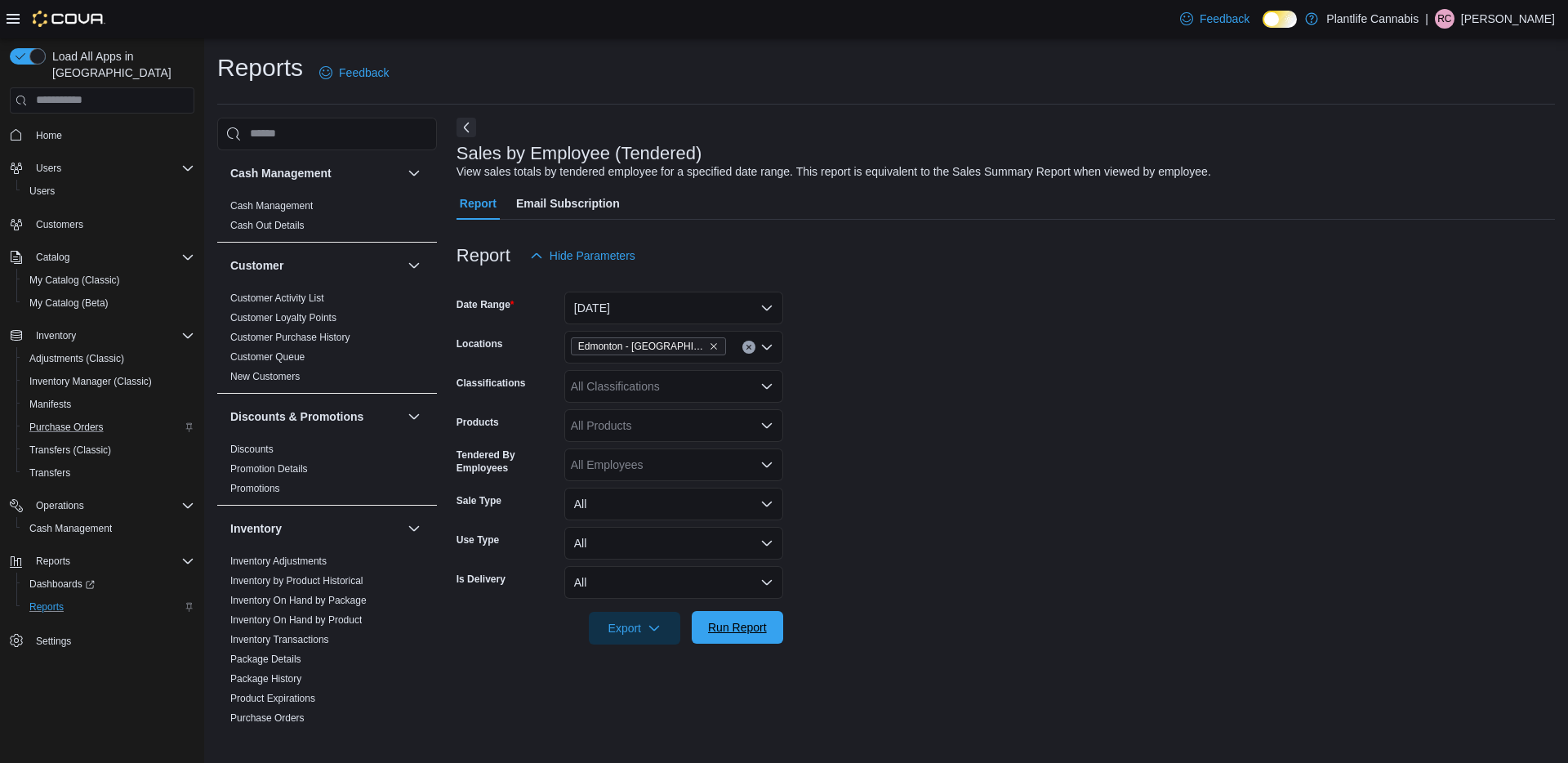
click at [743, 613] on span "Run Report" at bounding box center [738, 627] width 72 height 33
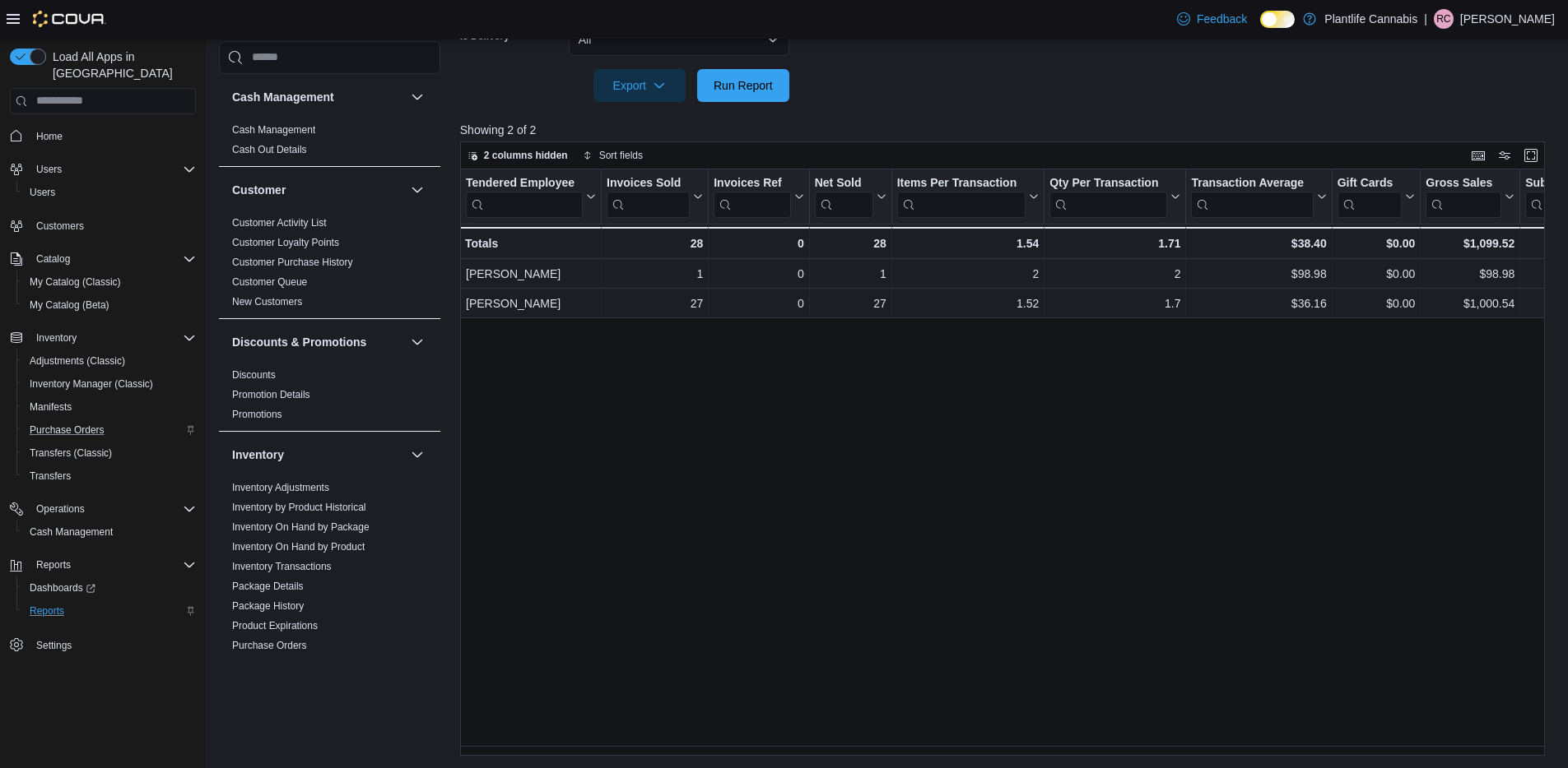
scroll to position [547, 0]
drag, startPoint x: 955, startPoint y: 755, endPoint x: 967, endPoint y: 753, distance: 12.2
click at [967, 753] on div "Reports Feedback Cash Management Cash Management Cash Out Details Customer Cust…" at bounding box center [888, 129] width 1364 height 1277
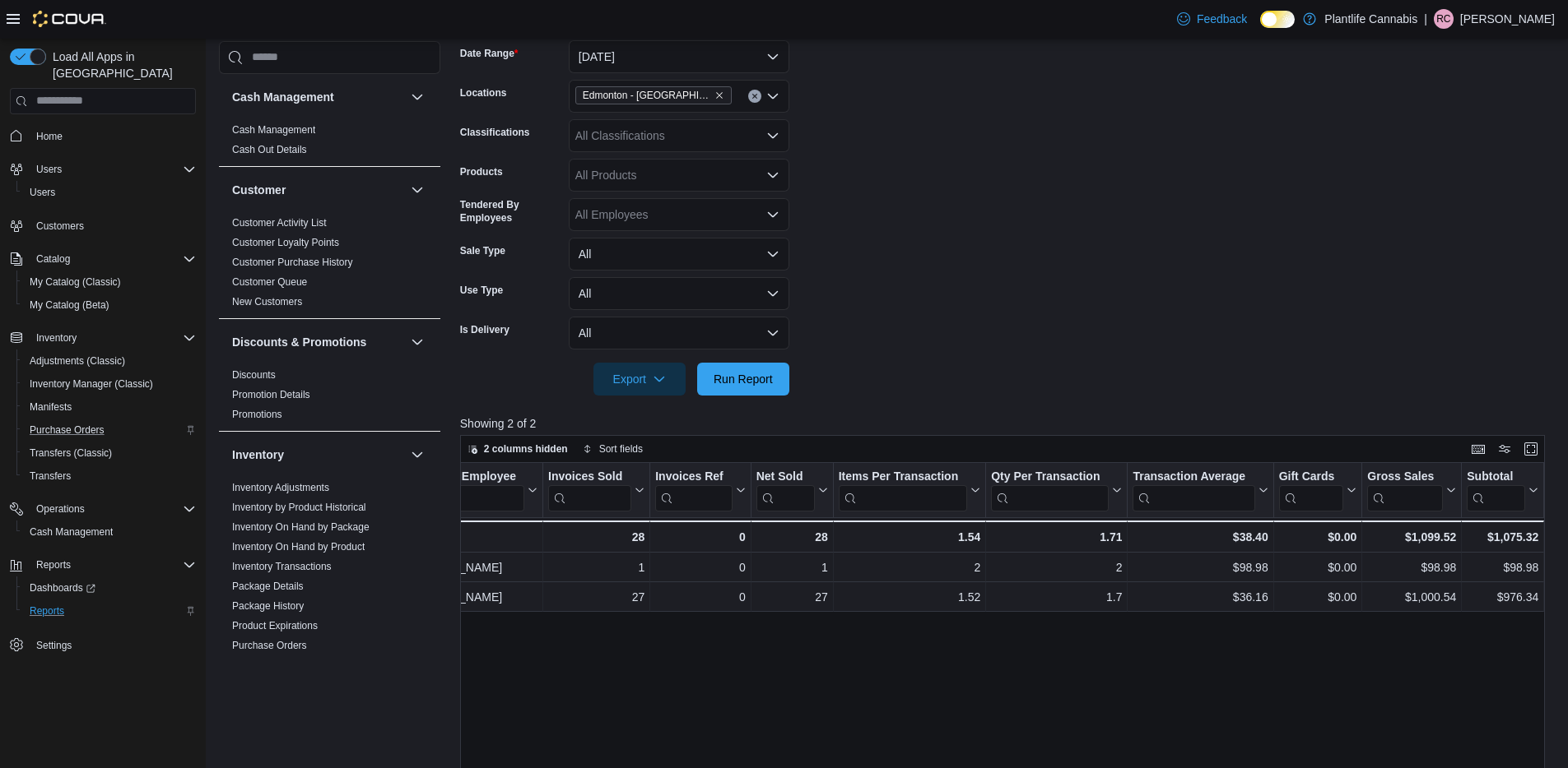
scroll to position [0, 0]
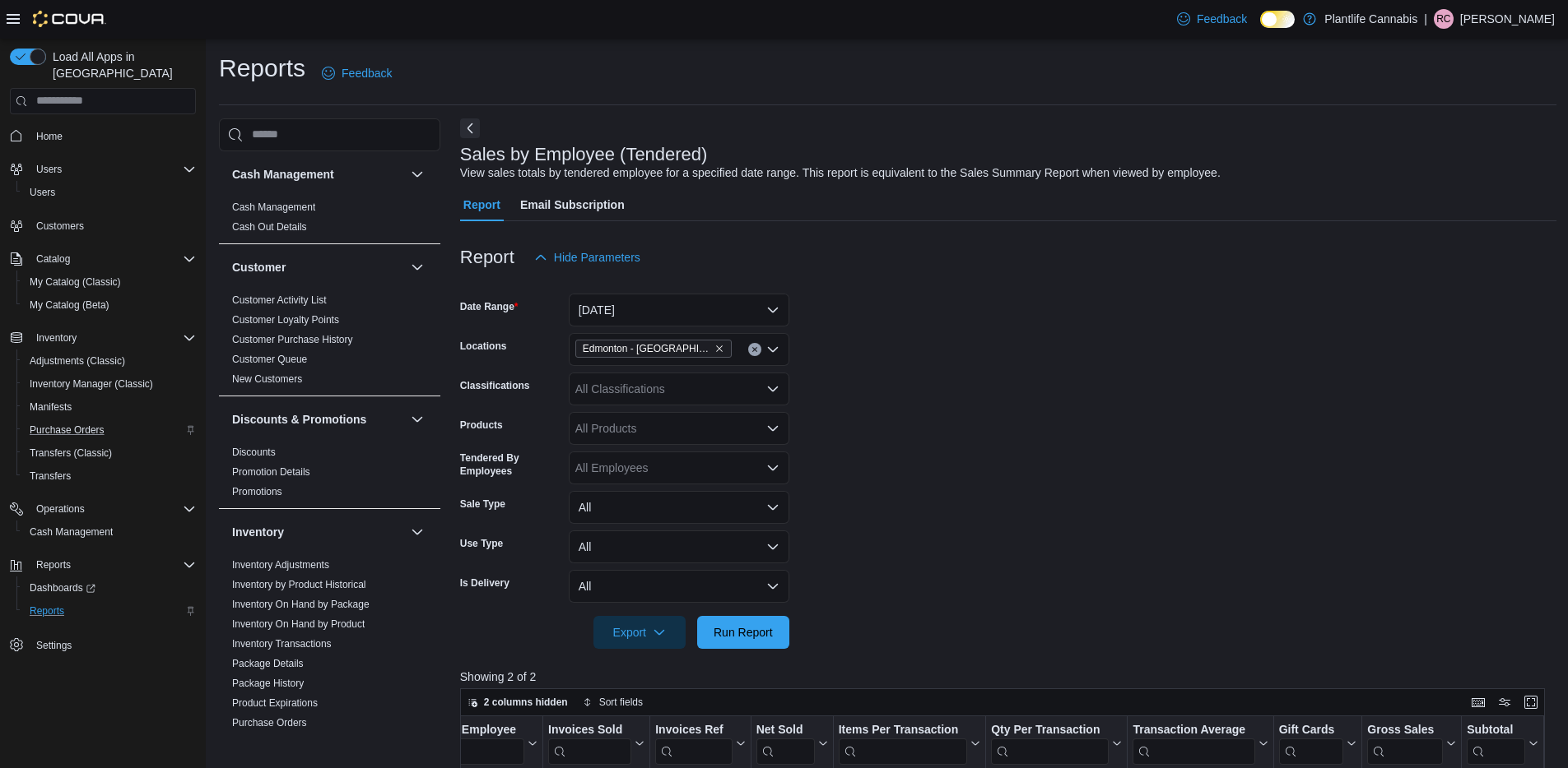
click at [752, 396] on div "All Classifications" at bounding box center [678, 389] width 221 height 33
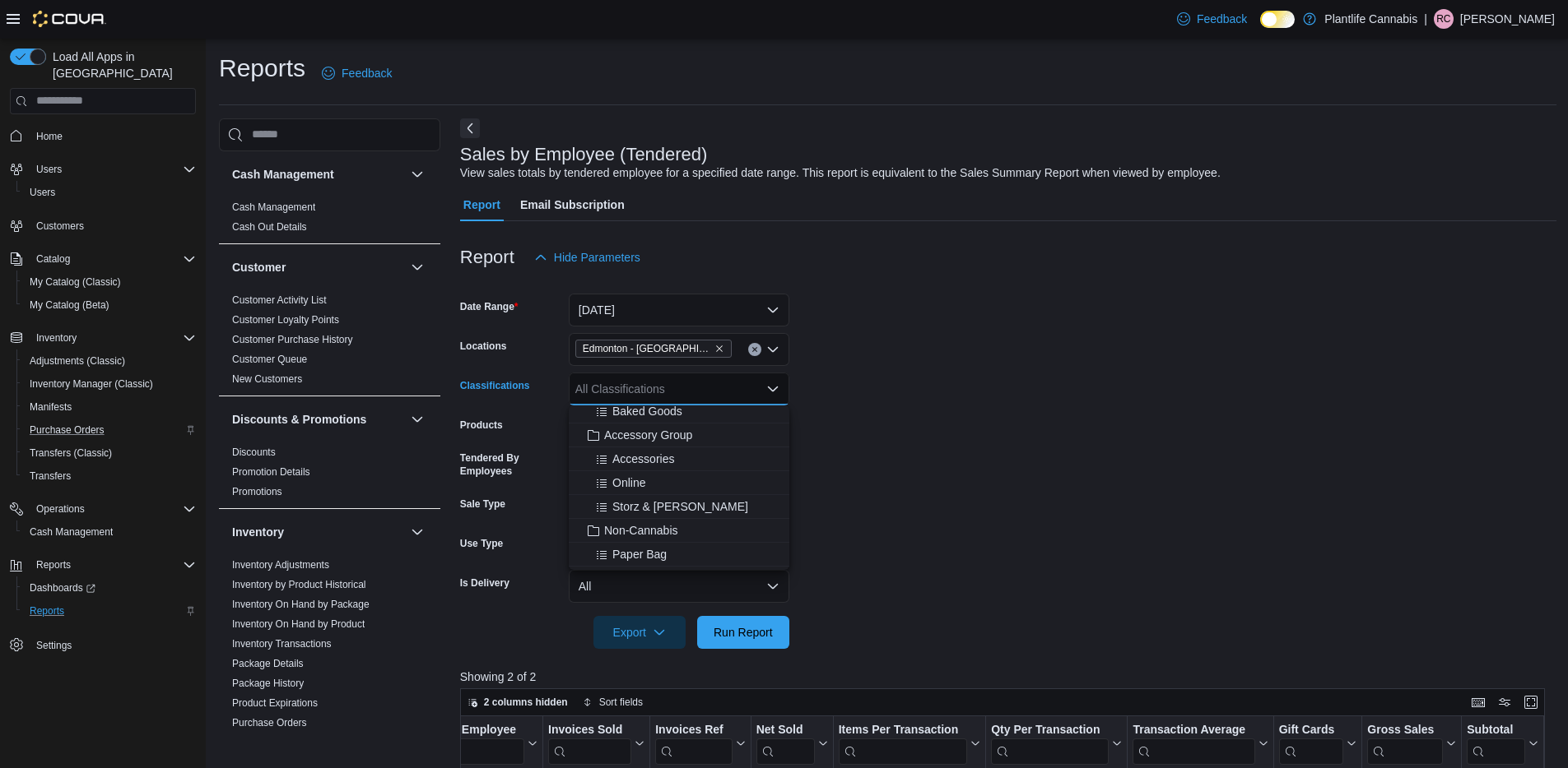
scroll to position [180, 0]
click at [667, 471] on span "Accessory Group" at bounding box center [648, 475] width 88 height 16
click at [742, 644] on span "Run Report" at bounding box center [743, 631] width 73 height 33
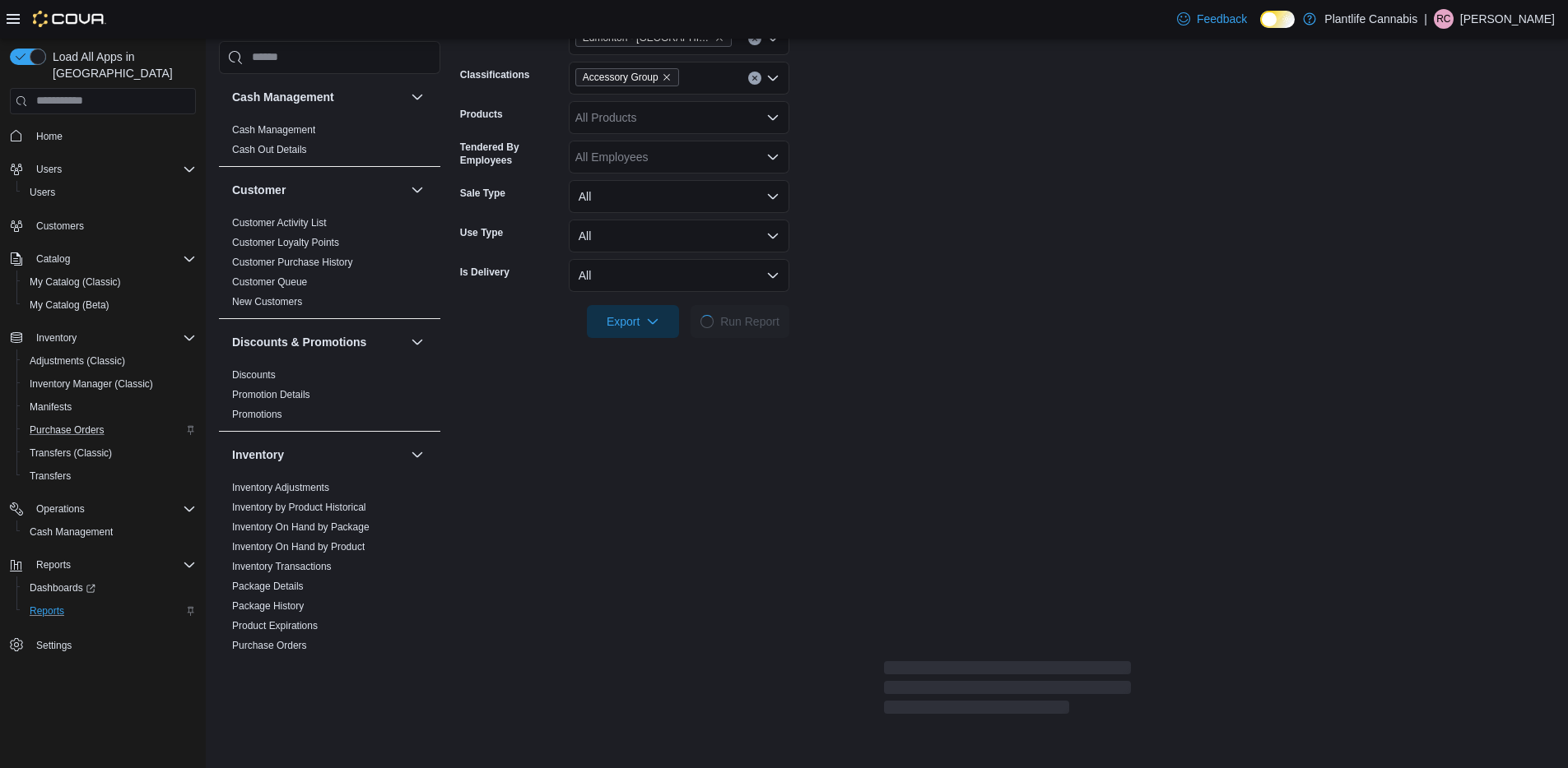
scroll to position [547, 0]
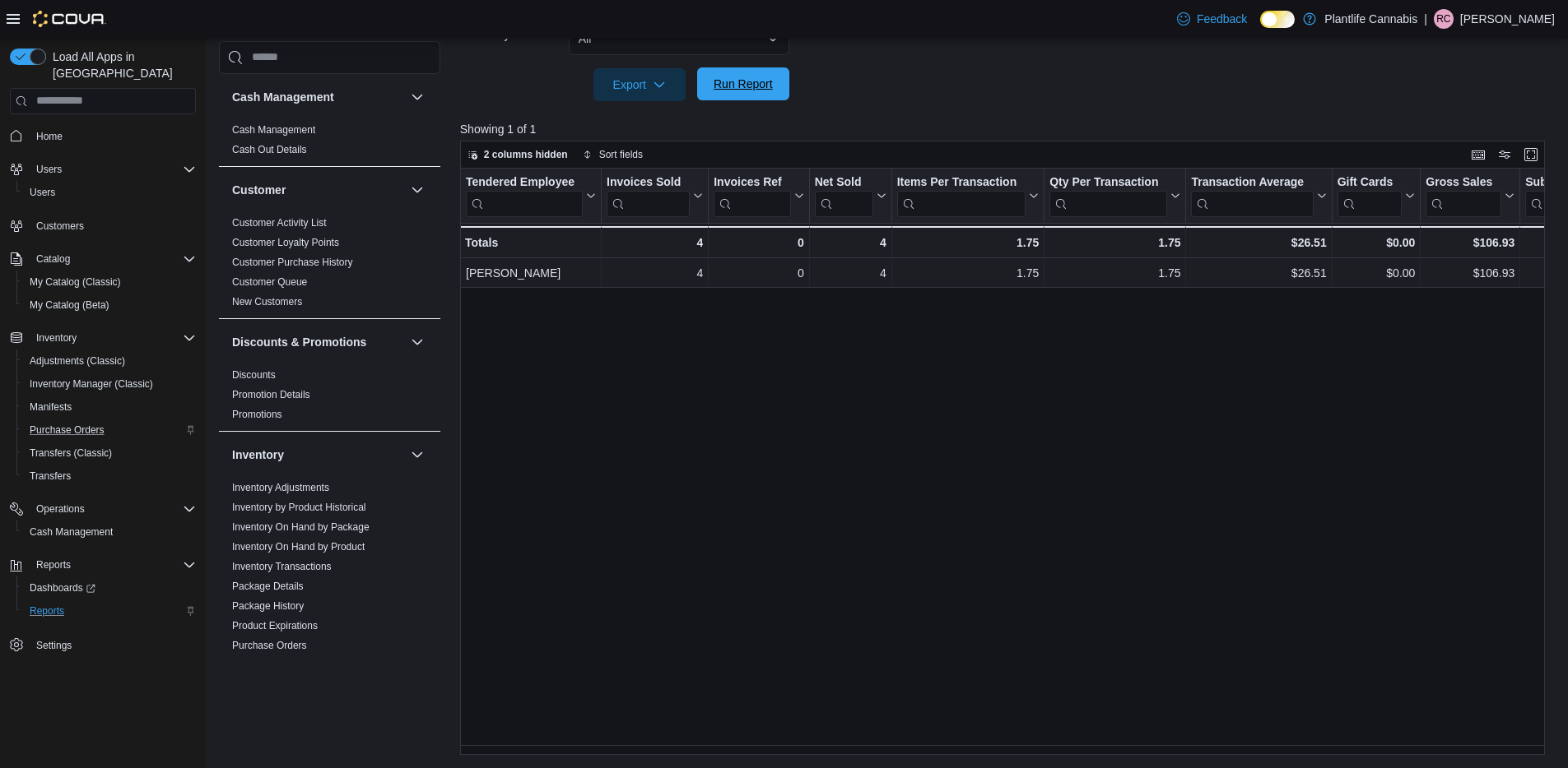
click at [717, 94] on span "Run Report" at bounding box center [743, 84] width 73 height 33
